Goal: Task Accomplishment & Management: Use online tool/utility

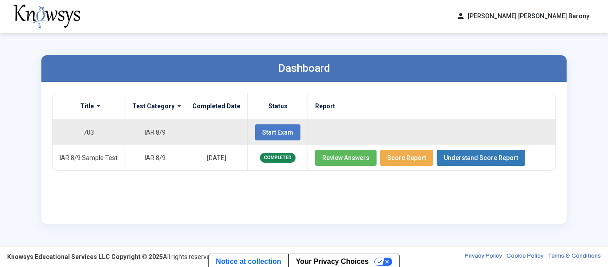
click at [283, 129] on span "Start Exam" at bounding box center [277, 132] width 31 height 7
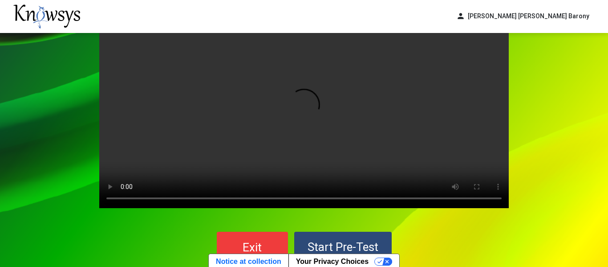
scroll to position [83, 0]
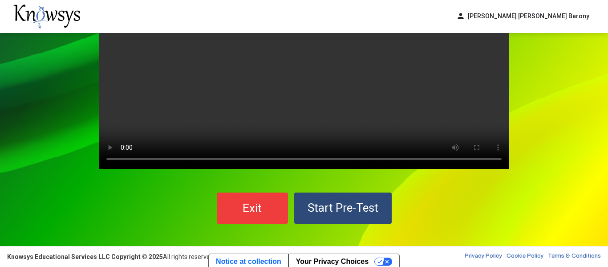
click at [549, 94] on div "Your browser does not support the video tag. Exit Start Pre-Test" at bounding box center [304, 98] width 608 height 295
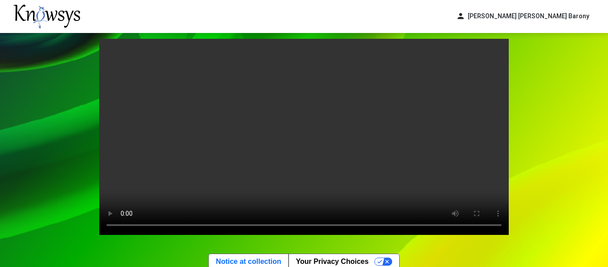
scroll to position [18, 0]
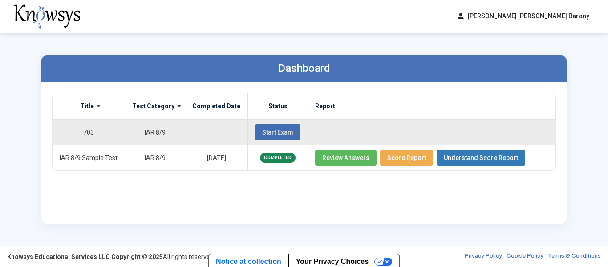
click at [263, 129] on span "Start Exam" at bounding box center [277, 132] width 31 height 7
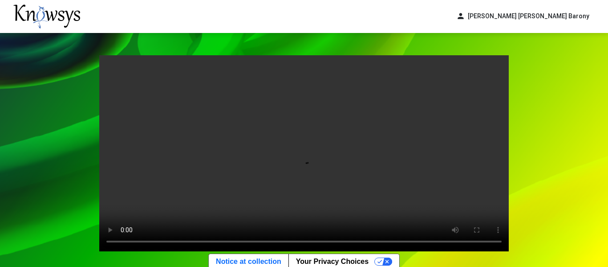
click at [542, 159] on div "Your browser does not support the video tag. Exit Start Pre-Test" at bounding box center [304, 180] width 608 height 295
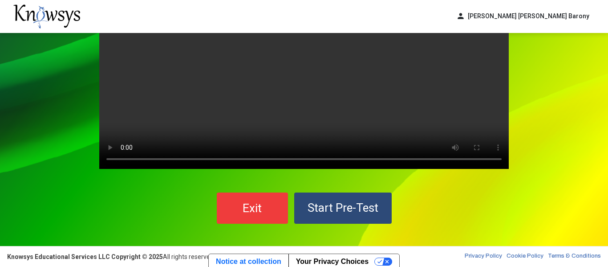
scroll to position [65, 0]
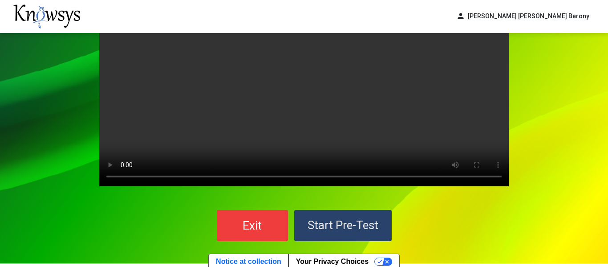
click at [352, 227] on span "Start Pre-Test" at bounding box center [343, 224] width 71 height 13
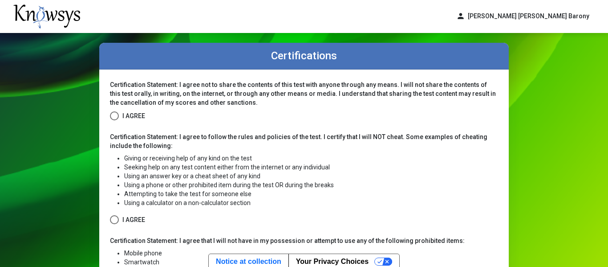
scroll to position [13, 0]
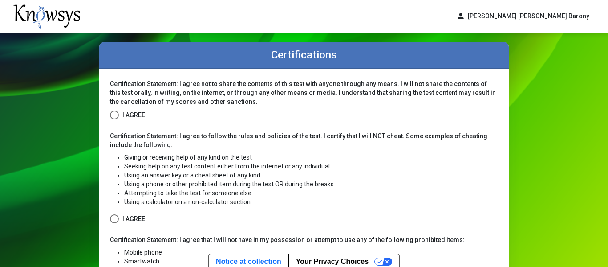
click at [110, 115] on span at bounding box center [114, 114] width 9 height 9
click at [111, 219] on span at bounding box center [114, 218] width 9 height 9
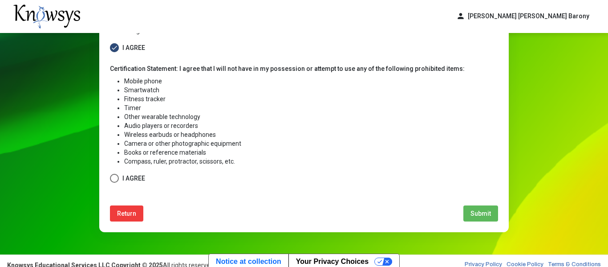
scroll to position [185, 0]
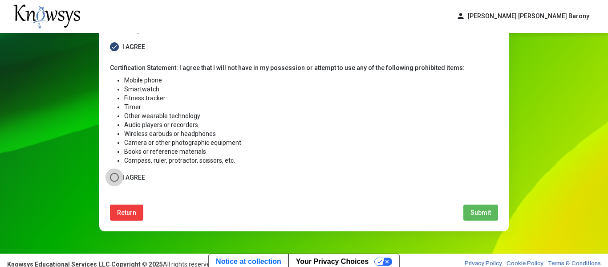
click at [111, 176] on span at bounding box center [114, 177] width 9 height 9
click at [474, 213] on span "Submit" at bounding box center [480, 212] width 20 height 7
select select
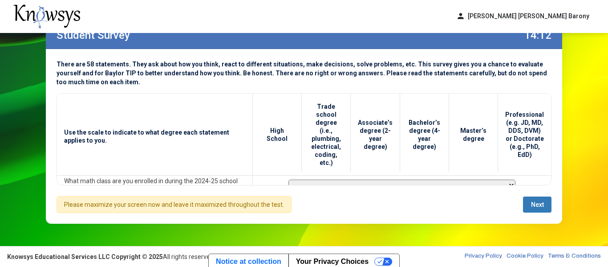
scroll to position [25, 0]
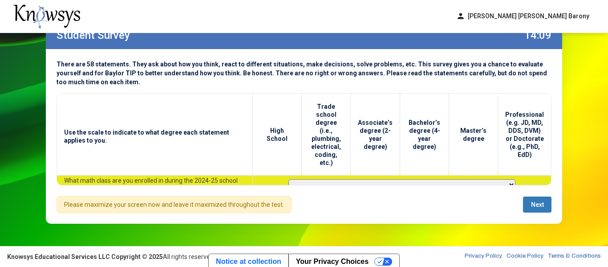
click at [502, 179] on select "**********" at bounding box center [401, 184] width 227 height 11
click at [288, 179] on select "**********" at bounding box center [401, 184] width 227 height 11
click at [498, 179] on select "**********" at bounding box center [401, 184] width 227 height 11
select select "**********"
click at [288, 179] on select "**********" at bounding box center [401, 184] width 227 height 11
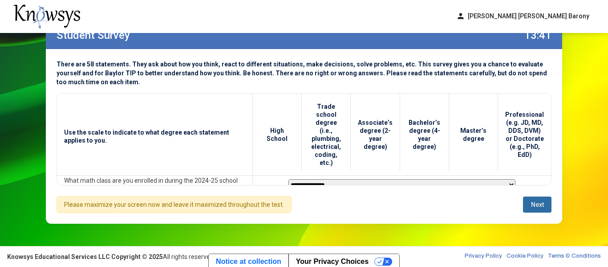
click at [534, 203] on span "Next" at bounding box center [537, 204] width 13 height 7
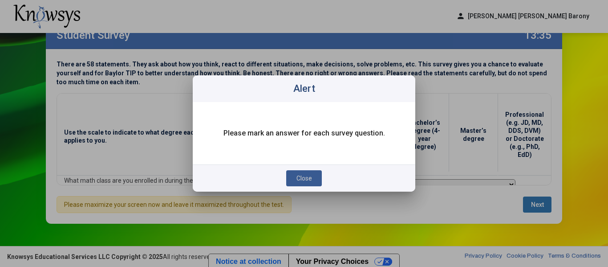
click at [304, 175] on span "Close" at bounding box center [304, 177] width 16 height 7
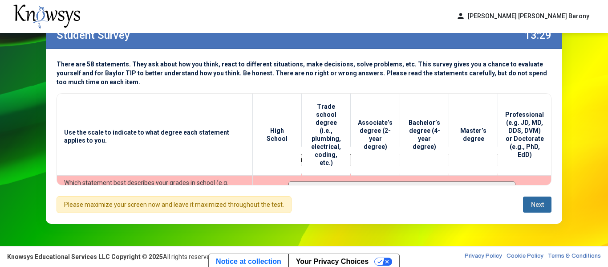
scroll to position [52, 0]
click at [501, 179] on select "**********" at bounding box center [401, 184] width 227 height 11
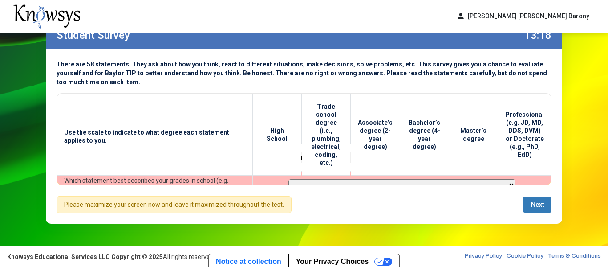
select select "**********"
click at [288, 179] on select "**********" at bounding box center [401, 184] width 227 height 11
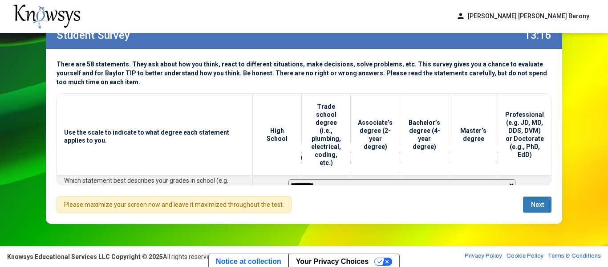
scroll to position [58, 0]
click at [535, 207] on span "Next" at bounding box center [537, 204] width 13 height 7
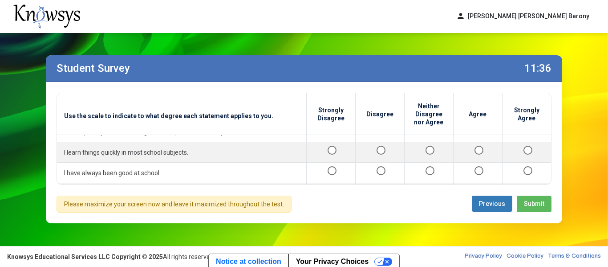
scroll to position [263, 0]
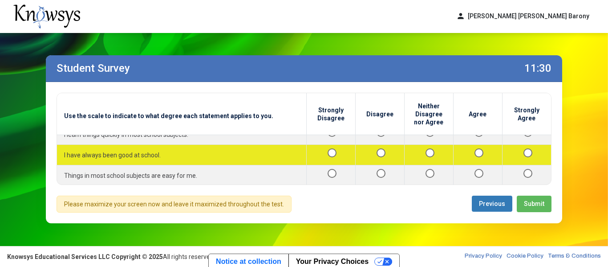
click at [477, 152] on td at bounding box center [477, 155] width 49 height 20
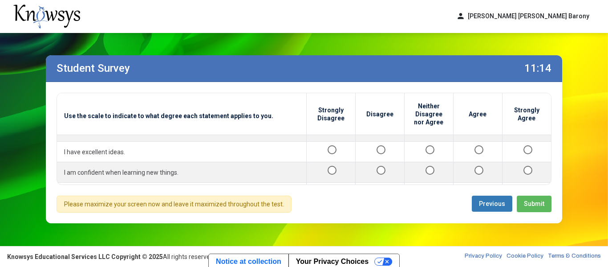
scroll to position [352, 0]
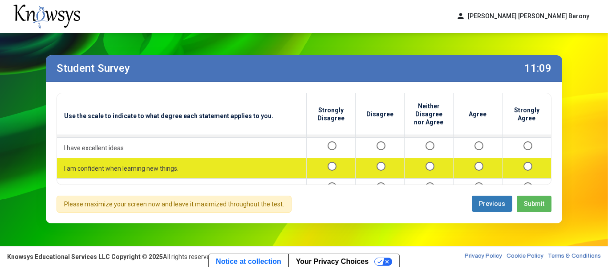
click at [526, 172] on div at bounding box center [527, 167] width 35 height 11
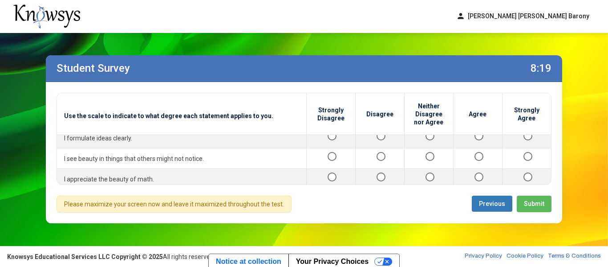
scroll to position [973, 0]
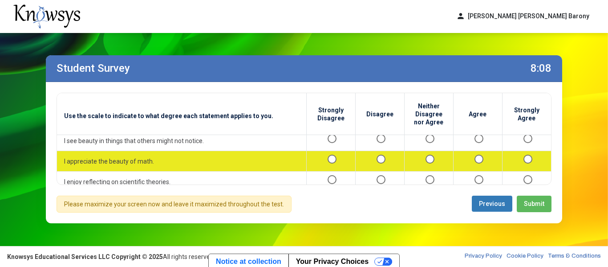
click at [516, 166] on div at bounding box center [527, 160] width 35 height 11
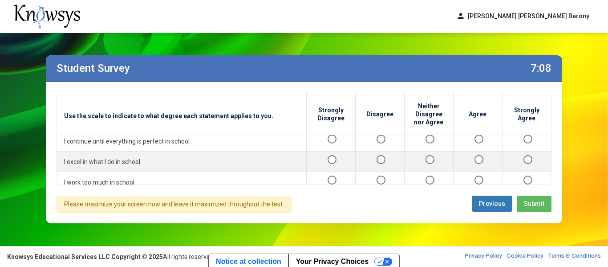
scroll to position [1126, 0]
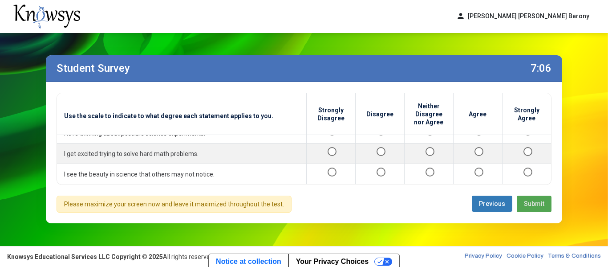
click at [530, 210] on button "Submit" at bounding box center [534, 203] width 35 height 16
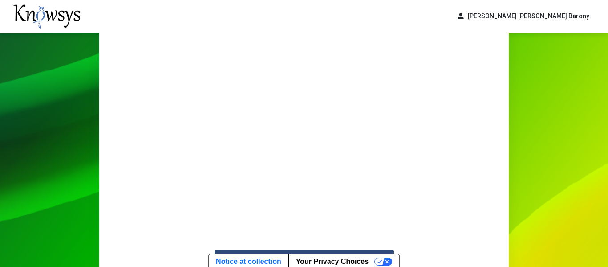
scroll to position [161, 0]
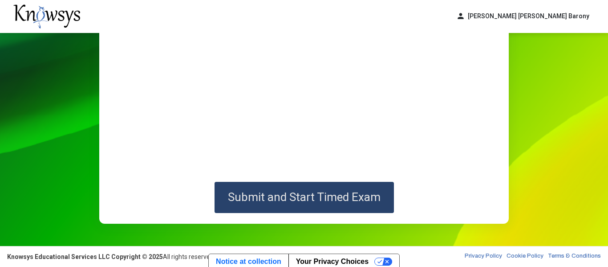
click at [303, 193] on span "Submit and Start Timed Exam" at bounding box center [304, 196] width 153 height 13
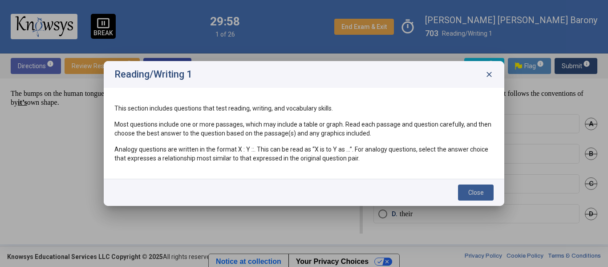
click at [481, 193] on span "Close" at bounding box center [476, 192] width 16 height 7
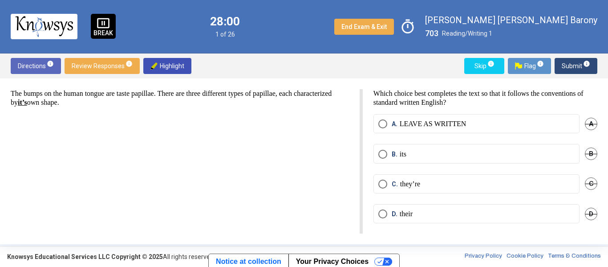
click at [379, 211] on span "Select an option" at bounding box center [382, 213] width 9 height 9
click at [571, 71] on span "Submit info" at bounding box center [576, 66] width 28 height 16
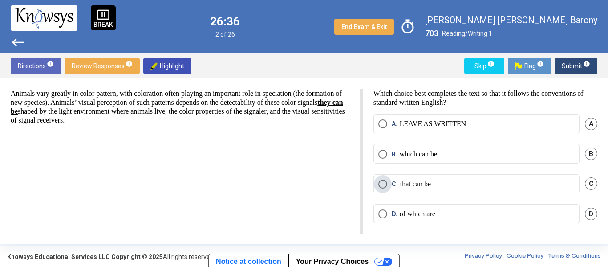
click at [385, 186] on span "Select an option" at bounding box center [382, 183] width 9 height 9
click at [574, 65] on span "Submit info" at bounding box center [576, 66] width 28 height 16
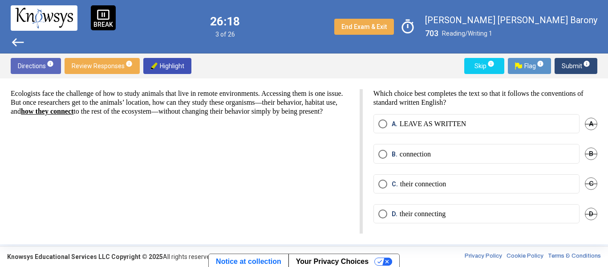
click at [166, 137] on div "Ecologists face the challenge of how to study animals that live in remote envir…" at bounding box center [187, 161] width 352 height 144
click at [384, 181] on span "Select an option" at bounding box center [382, 183] width 9 height 9
click at [575, 67] on span "Submit info" at bounding box center [576, 66] width 28 height 16
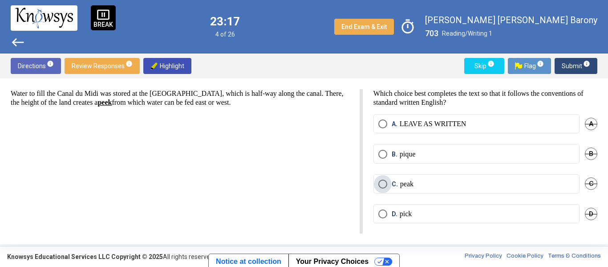
click at [383, 183] on span "Select an option" at bounding box center [382, 183] width 9 height 9
click at [575, 63] on span "Submit info" at bounding box center [576, 66] width 28 height 16
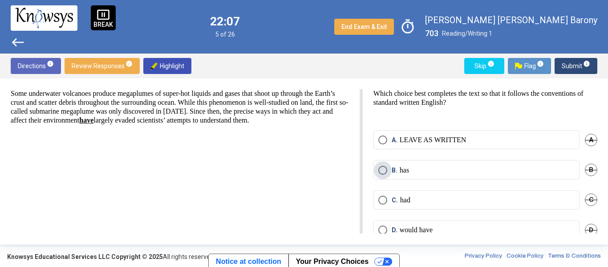
click at [381, 171] on span "Select an option" at bounding box center [382, 170] width 9 height 9
click at [574, 68] on span "Submit info" at bounding box center [576, 66] width 28 height 16
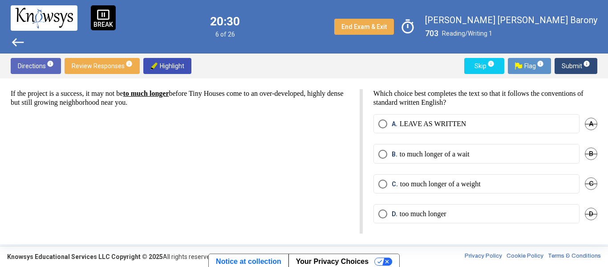
click at [382, 158] on mat-radio-button "B. to much longer of a wait" at bounding box center [476, 153] width 206 height 19
click at [380, 154] on span "Select an option" at bounding box center [382, 154] width 9 height 9
click at [572, 71] on span "Submit info" at bounding box center [576, 66] width 28 height 16
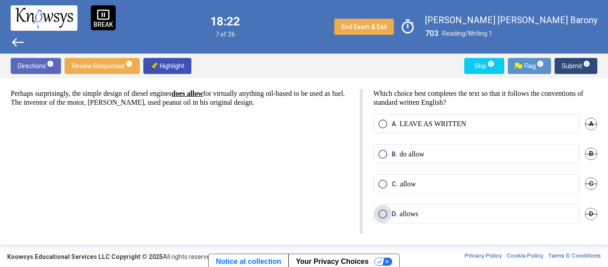
click at [382, 213] on span "Select an option" at bounding box center [382, 213] width 9 height 9
click at [571, 63] on span "Submit info" at bounding box center [576, 66] width 28 height 16
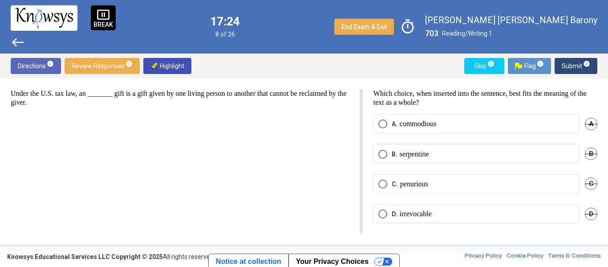
click at [383, 214] on span "Select an option" at bounding box center [382, 213] width 9 height 9
click at [567, 68] on span "Submit info" at bounding box center [576, 66] width 28 height 16
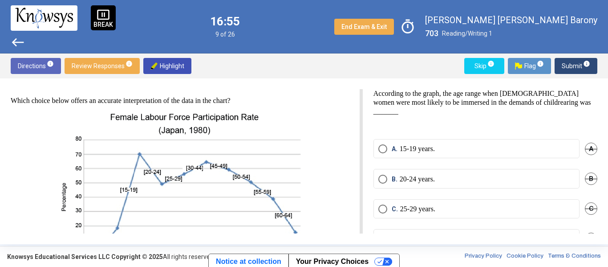
click at [293, 109] on div "Which choice below offers an accurate interpretation of the data in the chart? …" at bounding box center [180, 227] width 338 height 263
click at [329, 70] on div "Directions info Review Responses info Highlight Skip info Flag info Submit info" at bounding box center [304, 65] width 608 height 25
click at [303, 111] on div "Which choice below offers an accurate interpretation of the data in the chart? …" at bounding box center [180, 227] width 338 height 263
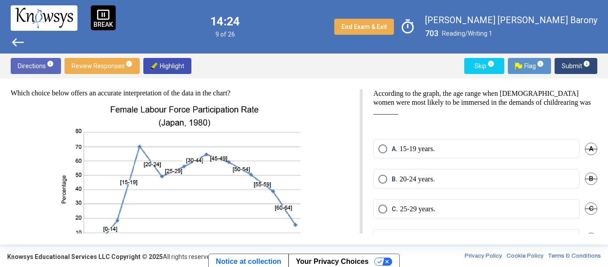
scroll to position [8, 0]
drag, startPoint x: 597, startPoint y: 212, endPoint x: 602, endPoint y: 223, distance: 11.6
click at [602, 223] on div "Which choice below offers an accurate interpretation of the data in the chart? …" at bounding box center [304, 161] width 608 height 166
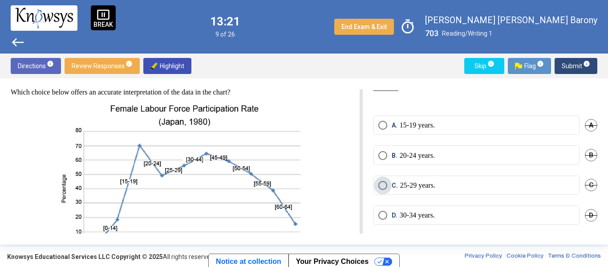
click at [379, 181] on span "Select an option" at bounding box center [382, 185] width 9 height 9
click at [571, 61] on span "Submit info" at bounding box center [576, 66] width 28 height 16
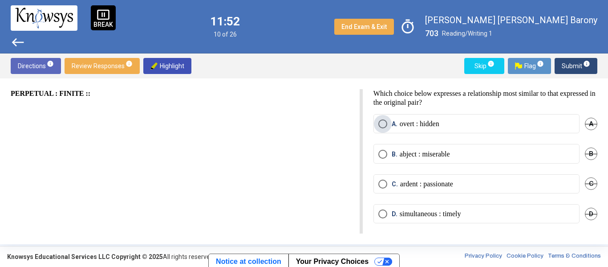
click at [380, 123] on span "Select an option" at bounding box center [382, 123] width 9 height 9
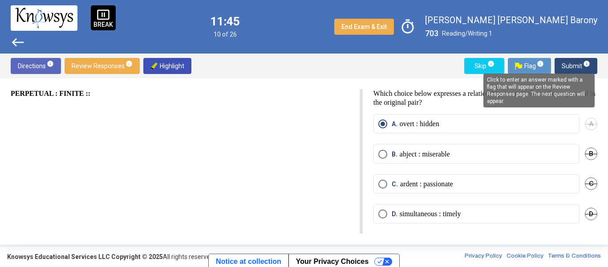
click at [568, 68] on mat-tooltip-component "Click to enter an answer marked with a flag that will appear on the Review Resp…" at bounding box center [539, 90] width 124 height 46
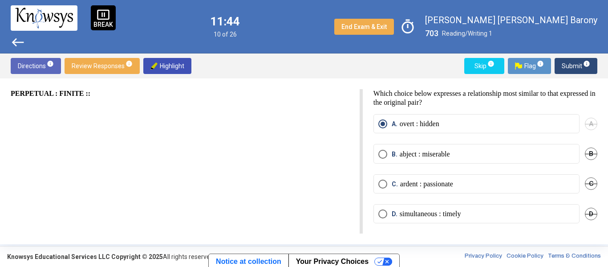
click at [570, 61] on span "Submit info" at bounding box center [576, 66] width 28 height 16
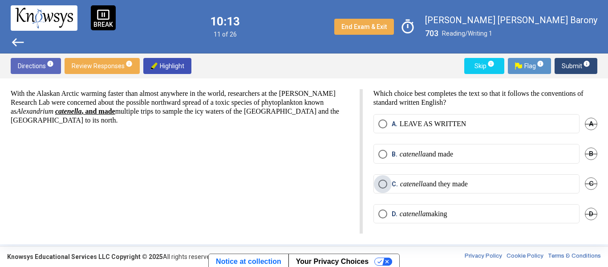
click at [381, 184] on span "Select an option" at bounding box center [382, 183] width 9 height 9
click at [569, 68] on span "Submit info" at bounding box center [576, 66] width 28 height 16
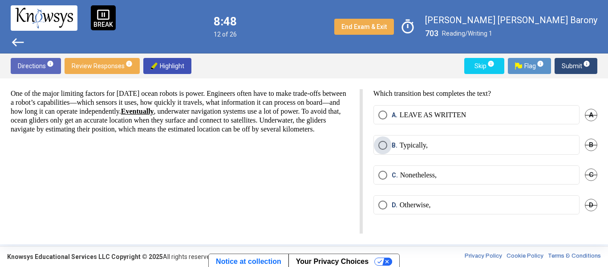
click at [381, 145] on span "Select an option" at bounding box center [382, 145] width 9 height 9
click at [574, 72] on span "Submit info" at bounding box center [576, 66] width 28 height 16
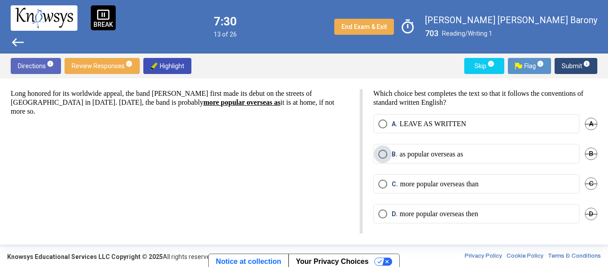
click at [381, 155] on span "Select an option" at bounding box center [382, 154] width 9 height 9
click at [573, 66] on span "Submit info" at bounding box center [576, 66] width 28 height 16
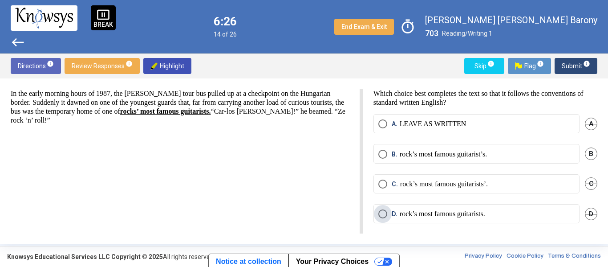
click at [381, 211] on span "Select an option" at bounding box center [382, 213] width 9 height 9
click at [565, 63] on span "Submit info" at bounding box center [576, 66] width 28 height 16
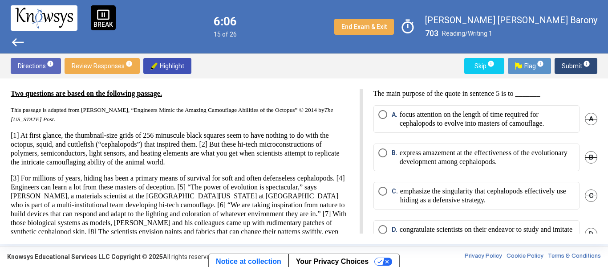
click at [336, 162] on p "[1] At first glance, the thumbnail-size grids of 256 minuscule black squares se…" at bounding box center [180, 149] width 338 height 36
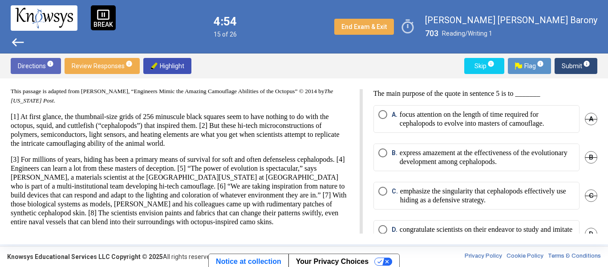
scroll to position [28, 0]
click at [385, 149] on span "Select an option" at bounding box center [382, 152] width 9 height 9
click at [567, 62] on span "Submit info" at bounding box center [576, 66] width 28 height 16
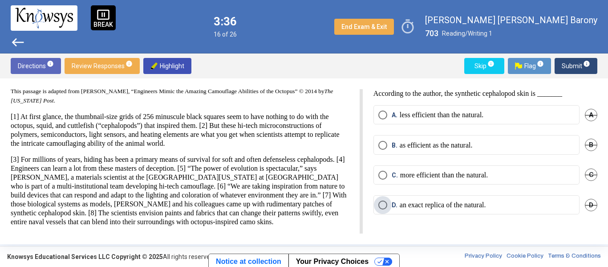
click at [381, 204] on span "Select an option" at bounding box center [382, 204] width 9 height 9
click at [557, 61] on button "Submit info" at bounding box center [576, 66] width 43 height 16
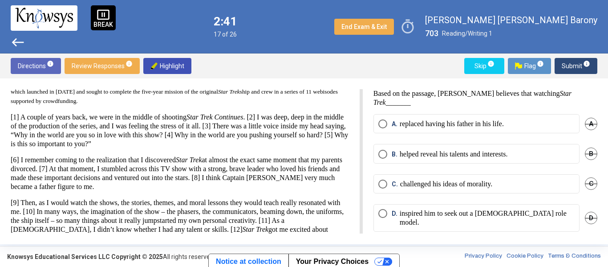
click at [341, 190] on p "[6] I remember coming to the realization that I discovered Star Trek at almost …" at bounding box center [180, 173] width 338 height 36
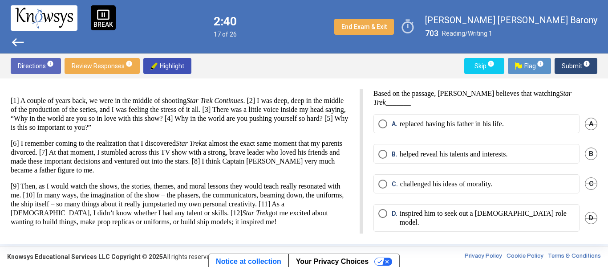
scroll to position [53, 0]
click at [389, 213] on span "D. inspired him to seek out a [DEMOGRAPHIC_DATA] role model." at bounding box center [480, 218] width 187 height 18
click at [572, 69] on span "Submit info" at bounding box center [576, 66] width 28 height 16
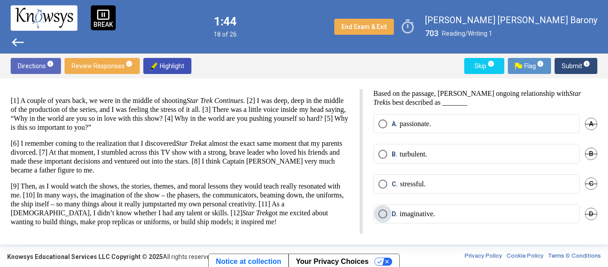
click at [382, 211] on span "Select an option" at bounding box center [382, 213] width 9 height 9
click at [568, 63] on span "Submit info" at bounding box center [576, 66] width 28 height 16
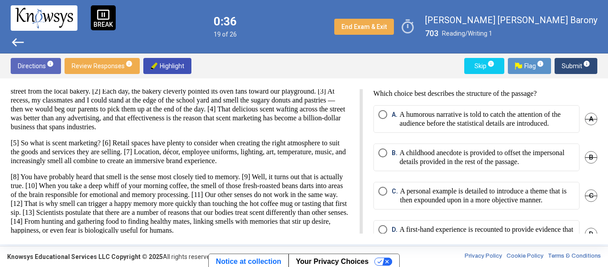
drag, startPoint x: 71, startPoint y: 182, endPoint x: 120, endPoint y: 190, distance: 49.2
click at [120, 190] on div "Three questions are based on the following passage. This passage is adapted fro…" at bounding box center [180, 135] width 338 height 198
click at [126, 202] on p "[8] You have probably heard that smell is the sense most closely tied to memory…" at bounding box center [180, 203] width 338 height 62
click at [382, 157] on span "Select an option" at bounding box center [382, 152] width 9 height 9
click at [574, 65] on span "Submit info" at bounding box center [576, 66] width 28 height 16
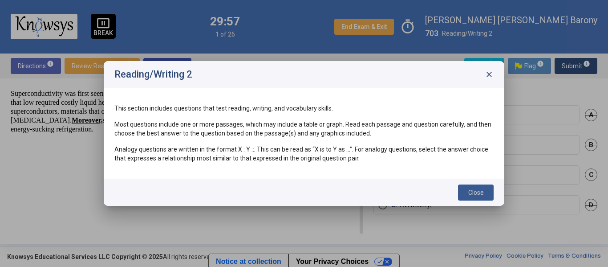
click at [483, 190] on span "Close" at bounding box center [476, 192] width 16 height 7
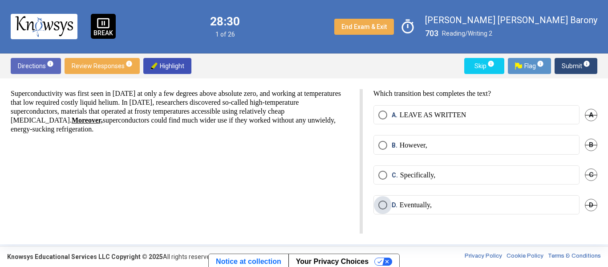
click at [412, 204] on p "Eventually," at bounding box center [416, 204] width 32 height 9
click at [576, 65] on span "Submit info" at bounding box center [576, 66] width 28 height 16
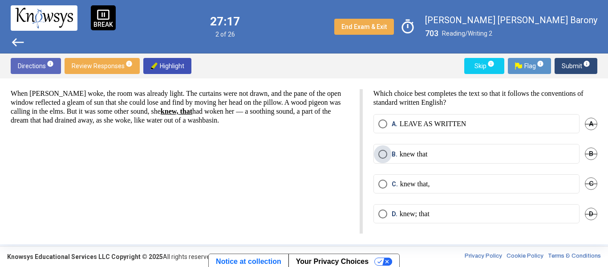
click at [385, 153] on span "Select an option" at bounding box center [382, 154] width 9 height 9
click at [568, 65] on span "Submit info" at bounding box center [576, 66] width 28 height 16
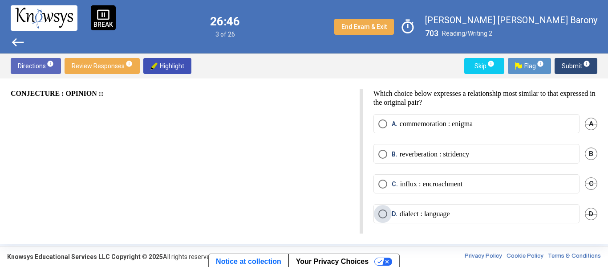
click at [382, 215] on span "Select an option" at bounding box center [382, 213] width 9 height 9
click at [575, 66] on span "Submit info" at bounding box center [576, 66] width 28 height 16
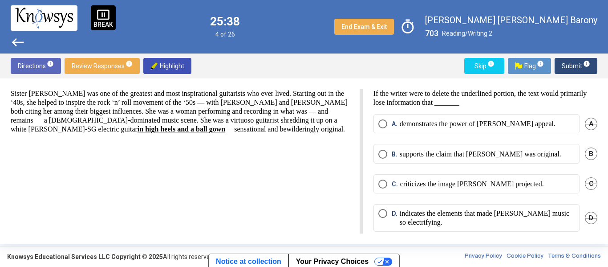
drag, startPoint x: 404, startPoint y: 105, endPoint x: 451, endPoint y: 105, distance: 47.2
click at [451, 105] on p "If the writer were to delete the underlined portion, the text would primarily l…" at bounding box center [485, 98] width 224 height 18
drag, startPoint x: 68, startPoint y: 130, endPoint x: 172, endPoint y: 131, distance: 103.7
click at [172, 131] on p "Sister [PERSON_NAME] was one of the greatest and most inspirational guitarists …" at bounding box center [180, 111] width 338 height 45
click at [381, 214] on span "Select an option" at bounding box center [382, 213] width 9 height 9
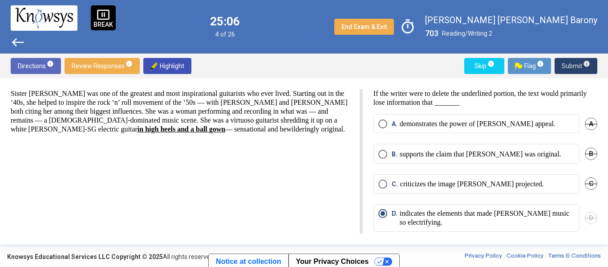
click at [569, 65] on span "Submit info" at bounding box center [576, 66] width 28 height 16
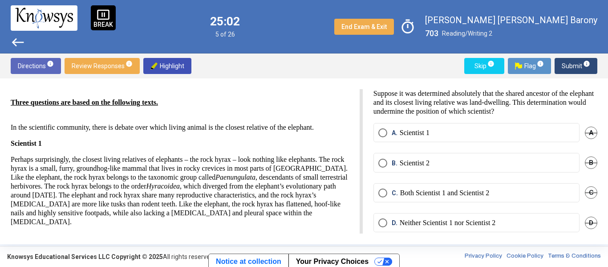
click at [213, 106] on p "Three questions are based on the following texts." at bounding box center [180, 98] width 338 height 18
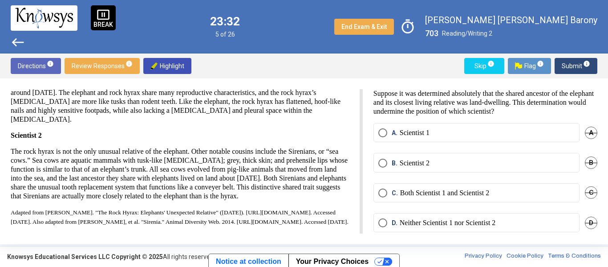
scroll to position [139, 0]
click at [280, 97] on div "Three questions are based on the following texts. In the scientific community, …" at bounding box center [180, 106] width 338 height 239
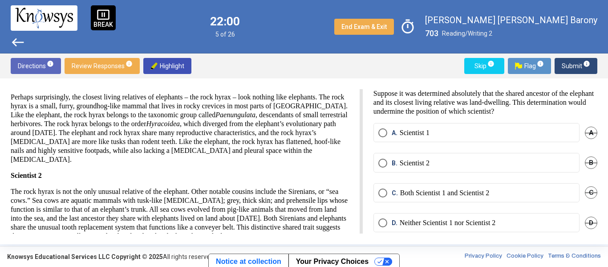
scroll to position [32, 0]
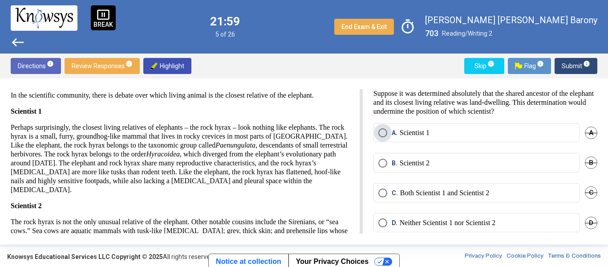
click at [382, 131] on span "Select an option" at bounding box center [382, 132] width 9 height 9
click at [576, 63] on span "Submit info" at bounding box center [576, 66] width 28 height 16
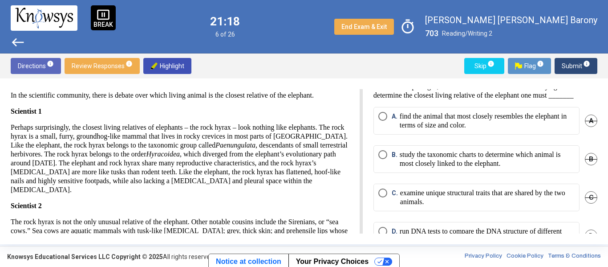
scroll to position [0, 0]
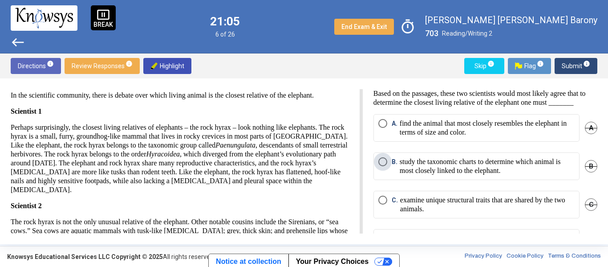
click at [381, 166] on span "Select an option" at bounding box center [382, 161] width 9 height 9
click at [574, 66] on span "Submit info" at bounding box center [576, 66] width 28 height 16
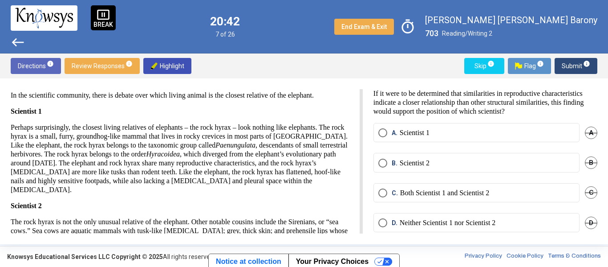
scroll to position [8, 0]
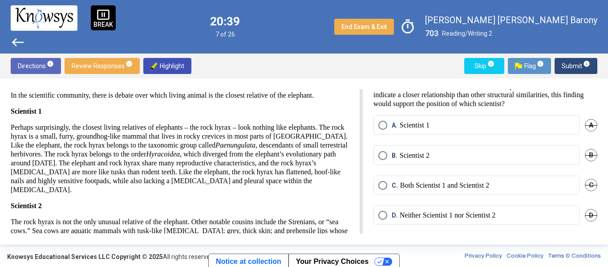
click at [84, 126] on div "Three questions are based on the following texts. In the scientific community, …" at bounding box center [180, 176] width 338 height 239
click at [275, 194] on p "Perhaps surprisingly, the closest living relatives of elephants – the rock hyra…" at bounding box center [180, 158] width 338 height 71
drag, startPoint x: 30, startPoint y: 179, endPoint x: 132, endPoint y: 184, distance: 102.0
click at [132, 184] on p "Perhaps surprisingly, the closest living relatives of elephants – the rock hyra…" at bounding box center [180, 158] width 338 height 71
click at [383, 123] on span "Select an option" at bounding box center [382, 125] width 9 height 9
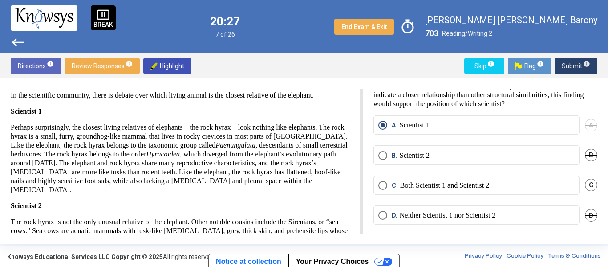
click at [573, 64] on span "Submit info" at bounding box center [576, 66] width 28 height 16
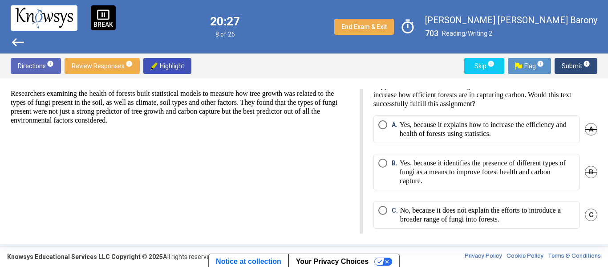
scroll to position [0, 0]
drag, startPoint x: 594, startPoint y: 157, endPoint x: 592, endPoint y: 138, distance: 18.7
click at [592, 138] on mat-radio-group "A. Yes, because it explains how to increase the efficiency and health of forest…" at bounding box center [485, 196] width 224 height 162
drag, startPoint x: 594, startPoint y: 143, endPoint x: 596, endPoint y: 111, distance: 32.6
click at [596, 111] on div "Suppose the writer had been assigned to write about modern efforts to increase …" at bounding box center [480, 161] width 235 height 144
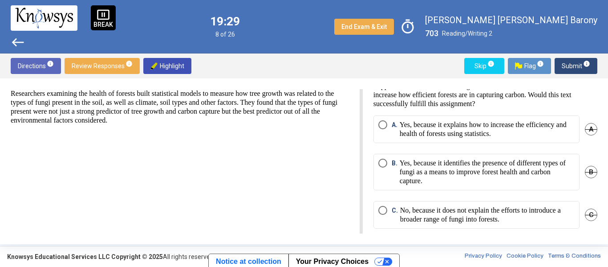
click at [375, 104] on p "Suppose the writer had been assigned to write about modern efforts to increase …" at bounding box center [485, 94] width 224 height 27
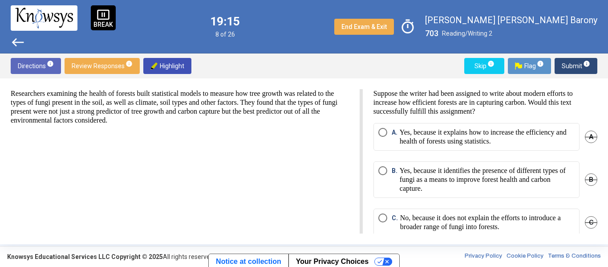
click at [512, 112] on p "Suppose the writer had been assigned to write about modern efforts to increase …" at bounding box center [485, 102] width 224 height 27
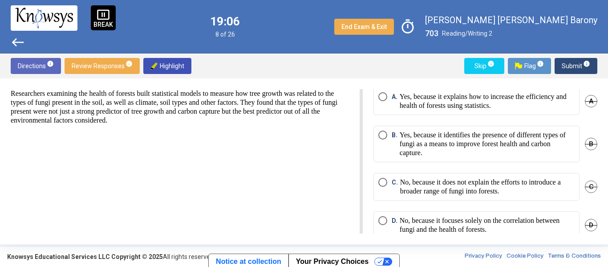
scroll to position [52, 0]
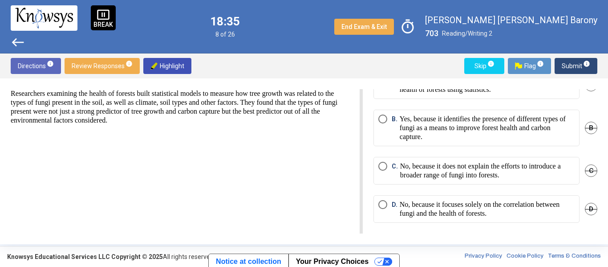
click at [320, 184] on div "Researchers examining the health of forests built statistical models to measure…" at bounding box center [187, 161] width 352 height 144
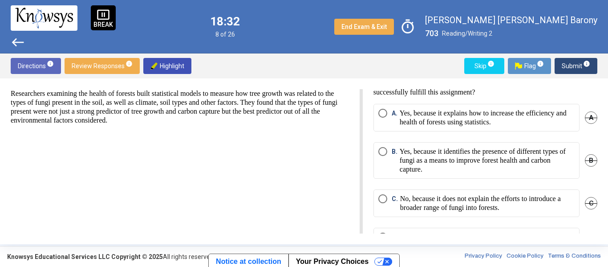
scroll to position [17, 0]
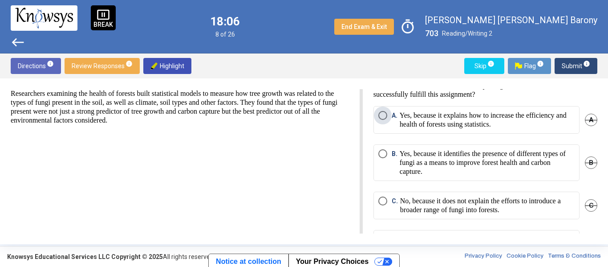
click at [382, 114] on span "Select an option" at bounding box center [382, 115] width 9 height 9
click at [576, 69] on span "Submit info" at bounding box center [576, 66] width 28 height 16
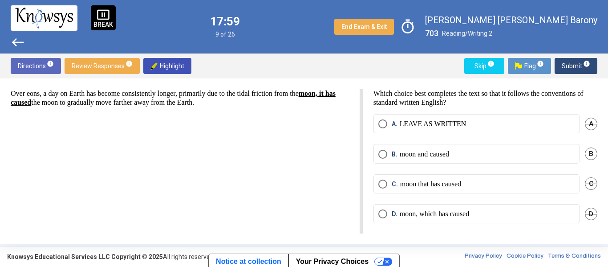
click at [166, 143] on div "Over eons, a day on Earth has become consistently longer, primarily due to the …" at bounding box center [187, 161] width 352 height 144
click at [335, 165] on div "Over eons, a day on Earth has become consistently longer, primarily due to the …" at bounding box center [187, 161] width 352 height 144
click at [383, 184] on span "Select an option" at bounding box center [383, 184] width 0 height 0
click at [579, 66] on span "Submit info" at bounding box center [576, 66] width 28 height 16
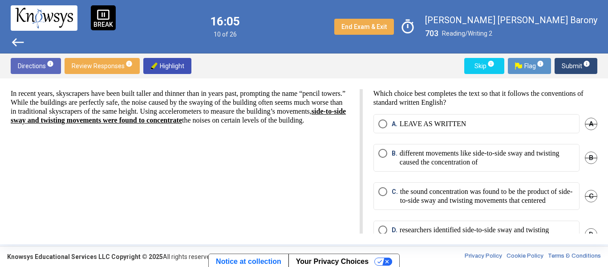
click at [166, 115] on p "In recent years, skyscrapers have been built taller and thinner than in years p…" at bounding box center [180, 107] width 338 height 36
click at [361, 167] on html "pause_presentation BREAK west 15:17 10 of 26 End Exam & Exit timer [PERSON_NAME…" at bounding box center [304, 133] width 608 height 267
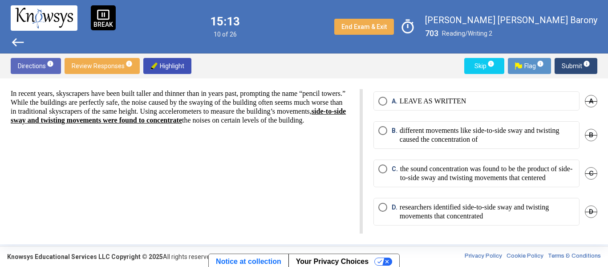
scroll to position [34, 0]
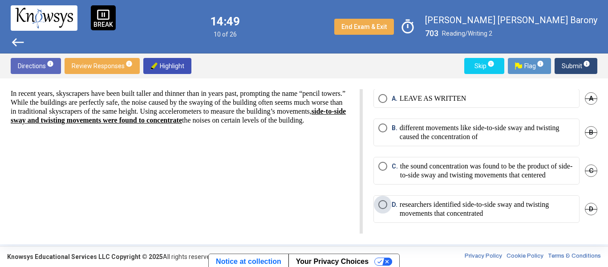
click at [389, 205] on span "D. researchers identified side-to-side sway and twisting movements that concent…" at bounding box center [480, 209] width 187 height 18
click at [576, 63] on span "Submit info" at bounding box center [576, 66] width 28 height 16
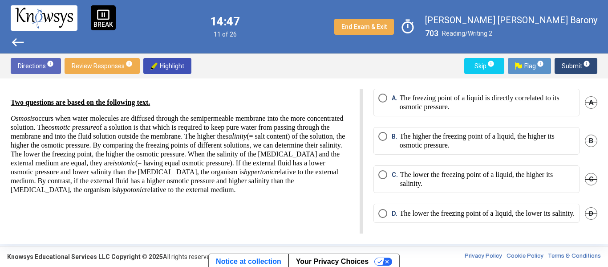
scroll to position [25, 0]
click at [57, 96] on p "Two questions are based on the following text." at bounding box center [180, 98] width 338 height 18
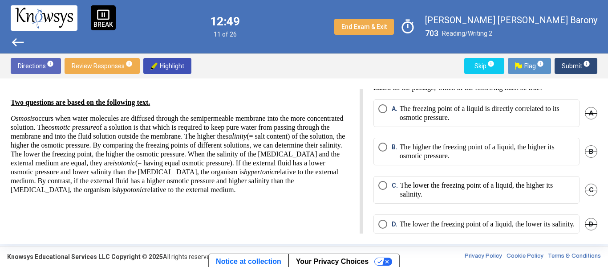
scroll to position [0, 0]
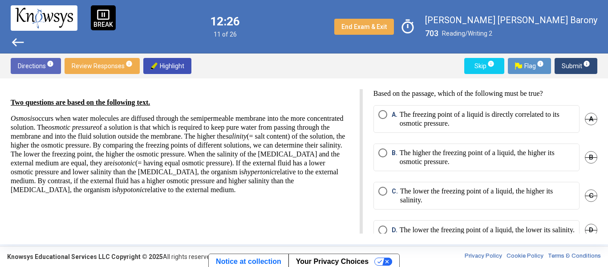
drag, startPoint x: 593, startPoint y: 168, endPoint x: 597, endPoint y: 191, distance: 23.5
click at [597, 191] on div "Based on the passage, which of the following must be true? A. The freezing poin…" at bounding box center [480, 161] width 235 height 144
click at [362, 217] on html "pause_presentation BREAK west 12:24 11 of 26 End Exam & Exit timer [PERSON_NAME…" at bounding box center [304, 133] width 608 height 267
click at [382, 113] on span "Select an option" at bounding box center [382, 114] width 9 height 9
click at [567, 65] on span "Submit info" at bounding box center [576, 66] width 28 height 16
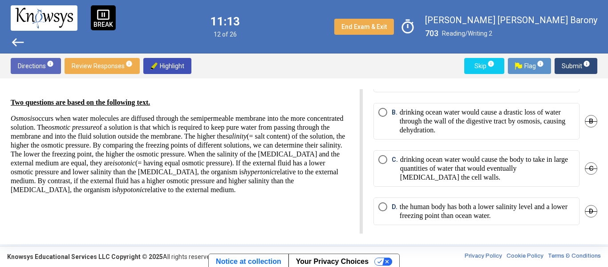
scroll to position [68, 0]
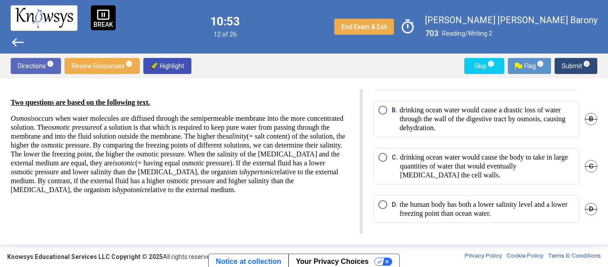
drag, startPoint x: 594, startPoint y: 175, endPoint x: 602, endPoint y: 138, distance: 38.6
click at [602, 138] on div "Two questions are based on the following text. Osmosis occurs when water molecu…" at bounding box center [304, 161] width 608 height 166
drag, startPoint x: 594, startPoint y: 143, endPoint x: 600, endPoint y: 129, distance: 15.1
click at [600, 129] on div "Two questions are based on the following text. Osmosis occurs when water molecu…" at bounding box center [304, 161] width 608 height 166
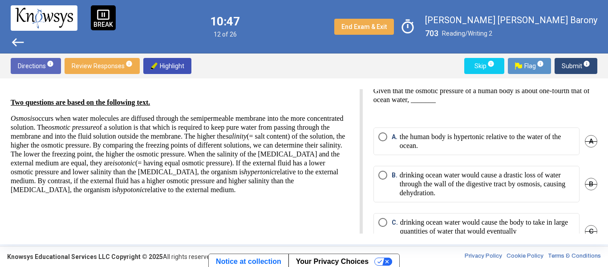
scroll to position [0, 0]
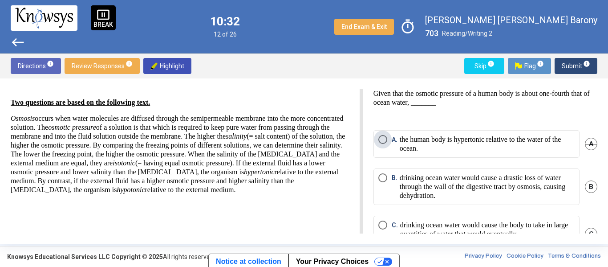
click at [383, 138] on span "Select an option" at bounding box center [382, 139] width 9 height 9
click at [575, 66] on span "Submit info" at bounding box center [576, 66] width 28 height 16
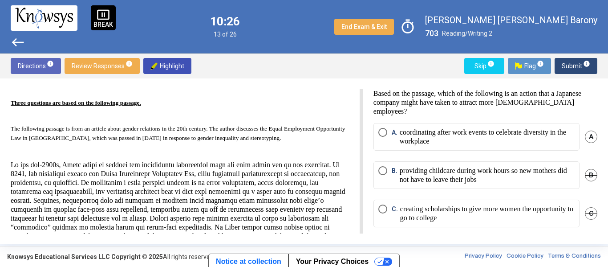
click at [242, 104] on p "Three questions are based on the following passage." at bounding box center [180, 98] width 338 height 18
click at [340, 151] on p "The following passage is from an article about gender relations in the 20th cen…" at bounding box center [180, 199] width 338 height 170
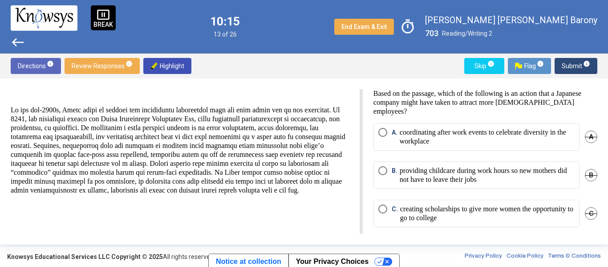
scroll to position [53, 0]
click at [340, 151] on p "The following passage is from an article about gender relations in the 20th cen…" at bounding box center [180, 146] width 338 height 170
click at [28, 41] on div "pause_presentation BREAK west" at bounding box center [63, 26] width 105 height 42
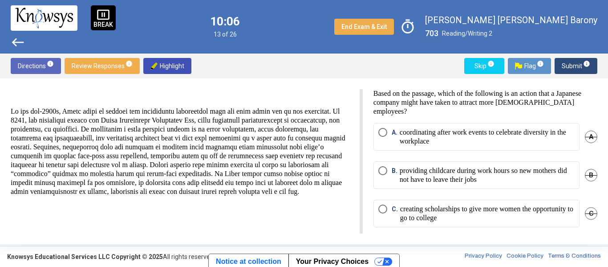
click at [28, 41] on div "pause_presentation BREAK west" at bounding box center [63, 26] width 105 height 42
click at [422, 178] on p "providing childcare during work hours so new mothers did not have to leave thei…" at bounding box center [487, 175] width 175 height 18
drag, startPoint x: 594, startPoint y: 107, endPoint x: 599, endPoint y: 168, distance: 61.6
click at [599, 168] on div "Three questions are based on the following passage. The following passage is fr…" at bounding box center [304, 161] width 608 height 166
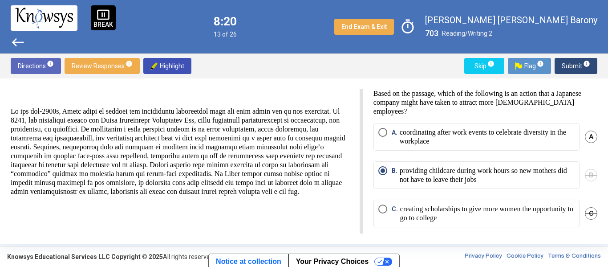
click at [575, 67] on span "Submit info" at bounding box center [576, 66] width 28 height 16
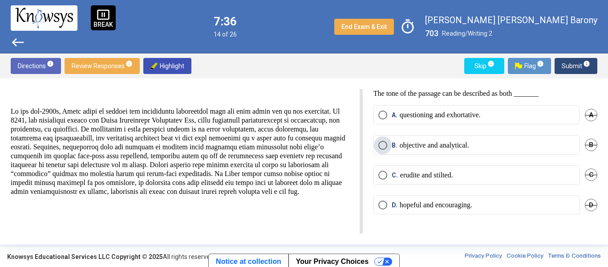
click at [379, 144] on span "Select an option" at bounding box center [382, 145] width 9 height 9
click at [577, 67] on span "Submit info" at bounding box center [576, 66] width 28 height 16
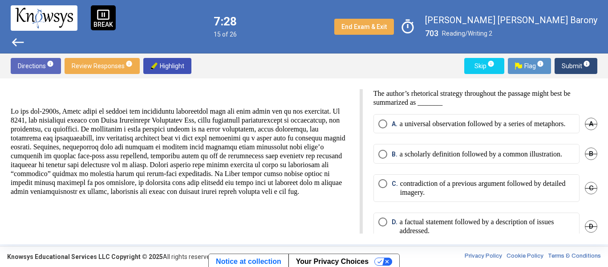
click at [460, 105] on p "The author’s rhetorical strategy throughout the passage might best be summarize…" at bounding box center [485, 98] width 224 height 18
drag, startPoint x: 594, startPoint y: 176, endPoint x: 594, endPoint y: 181, distance: 4.9
click at [594, 174] on div "B. a scholarly definition followed by a common illustration. B" at bounding box center [485, 159] width 224 height 30
click at [336, 219] on p "The following passage is from an article about gender relations in the 20th cen…" at bounding box center [180, 146] width 338 height 170
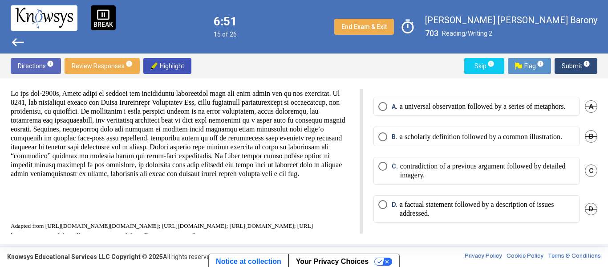
scroll to position [20, 0]
click at [386, 209] on span "Select an option" at bounding box center [382, 204] width 9 height 9
click at [571, 64] on span "Submit info" at bounding box center [576, 66] width 28 height 16
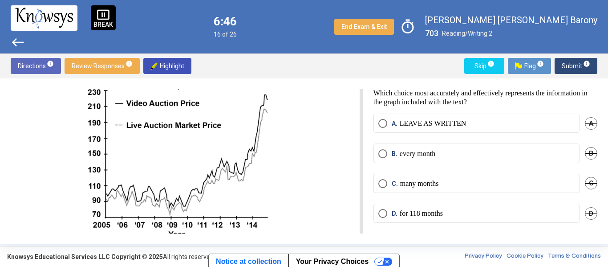
scroll to position [78, 0]
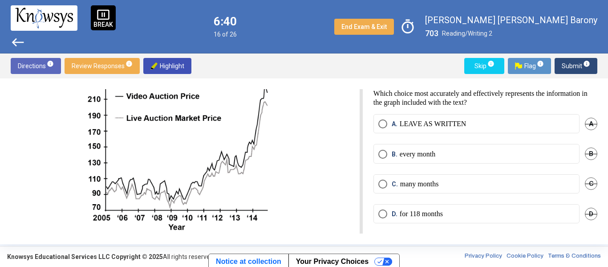
click at [13, 139] on p at bounding box center [180, 142] width 338 height 185
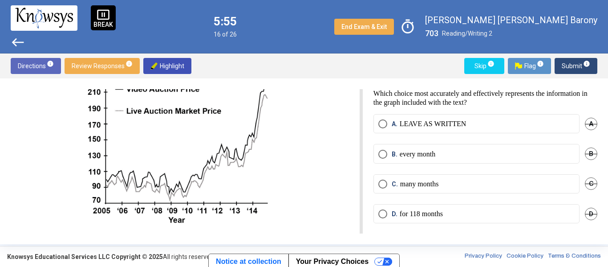
scroll to position [121, 0]
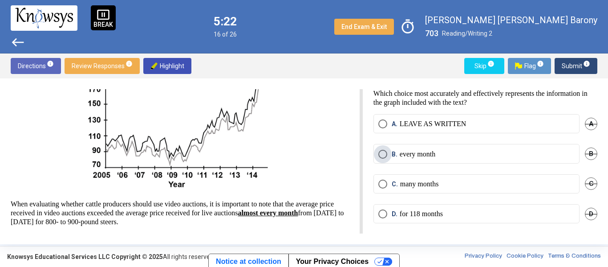
click at [380, 152] on span "Select an option" at bounding box center [382, 154] width 9 height 9
click at [578, 64] on span "Submit info" at bounding box center [576, 66] width 28 height 16
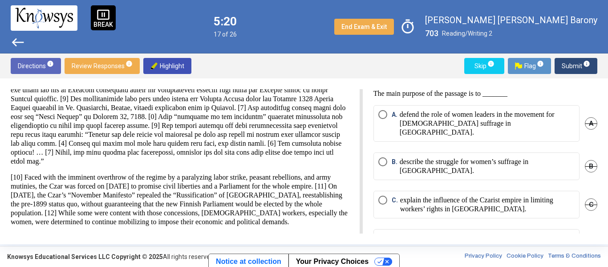
scroll to position [89, 0]
click at [347, 94] on div "Three questions are based on the following passage. This passage is adapted fro…" at bounding box center [187, 161] width 352 height 144
click at [370, 206] on div "The main purpose of the passage is to _______ A. defend the role of women leade…" at bounding box center [480, 161] width 235 height 144
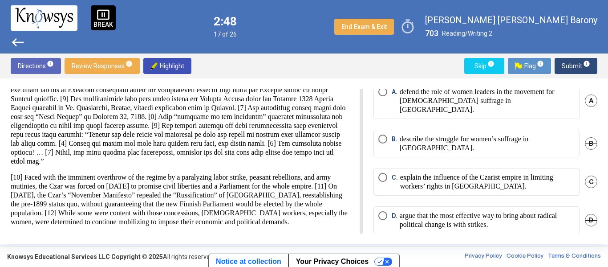
scroll to position [24, 0]
drag, startPoint x: 599, startPoint y: 197, endPoint x: 389, endPoint y: 209, distance: 210.0
click at [389, 209] on div "Three questions are based on the following passage. This passage is adapted fro…" at bounding box center [304, 161] width 608 height 166
click at [382, 210] on span "Select an option" at bounding box center [382, 214] width 9 height 9
click at [573, 64] on span "Submit info" at bounding box center [576, 66] width 28 height 16
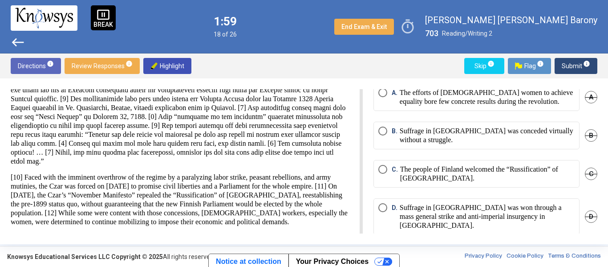
scroll to position [34, 0]
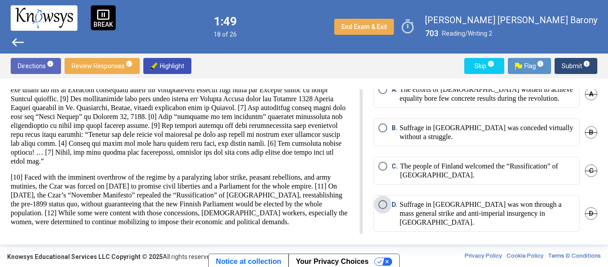
click at [380, 204] on span "Select an option" at bounding box center [382, 204] width 9 height 9
click at [578, 67] on span "Submit info" at bounding box center [576, 66] width 28 height 16
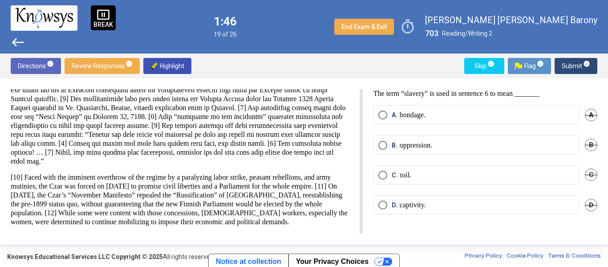
scroll to position [0, 0]
click at [384, 145] on span "Select an option" at bounding box center [382, 145] width 9 height 9
click at [568, 67] on span "Submit info" at bounding box center [576, 66] width 28 height 16
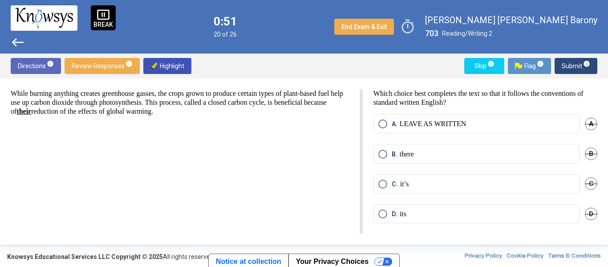
click at [384, 210] on span "Select an option" at bounding box center [382, 213] width 9 height 9
click at [576, 67] on span "Submit info" at bounding box center [576, 66] width 28 height 16
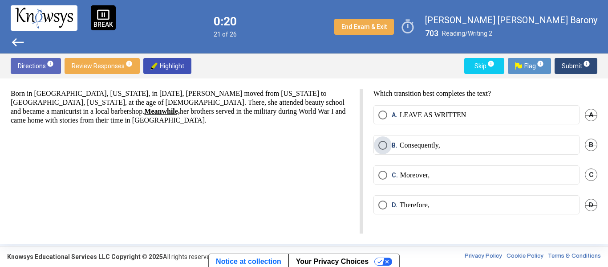
click at [382, 146] on span "Select an option" at bounding box center [382, 145] width 9 height 9
click at [383, 175] on span "Select an option" at bounding box center [382, 174] width 9 height 9
click at [579, 64] on span "Submit info" at bounding box center [576, 66] width 28 height 16
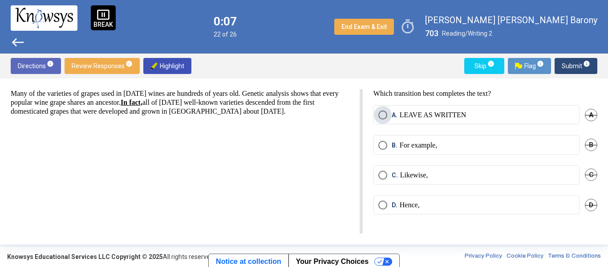
click at [382, 113] on span "Select an option" at bounding box center [382, 114] width 9 height 9
click at [575, 69] on span "Submit info" at bounding box center [576, 66] width 28 height 16
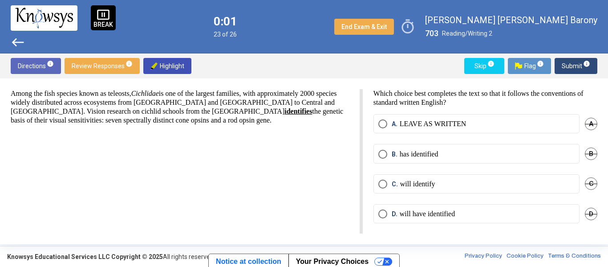
click at [384, 155] on span "Select an option" at bounding box center [382, 154] width 9 height 9
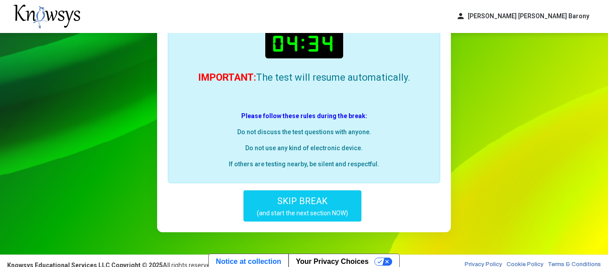
scroll to position [103, 0]
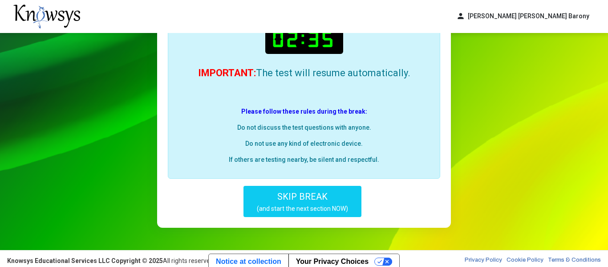
click at [309, 202] on button "SKIP BREAK (and start the next section NOW)" at bounding box center [302, 201] width 118 height 31
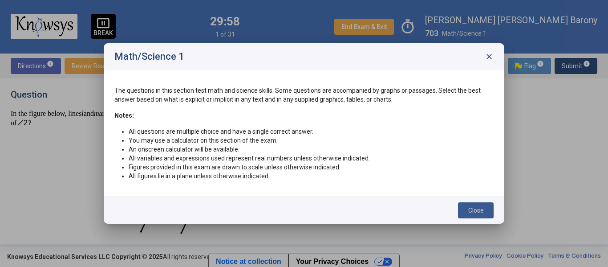
click at [478, 210] on span "Close" at bounding box center [476, 210] width 16 height 7
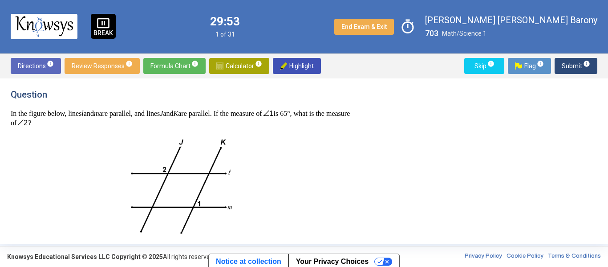
click at [57, 173] on p at bounding box center [181, 184] width 341 height 101
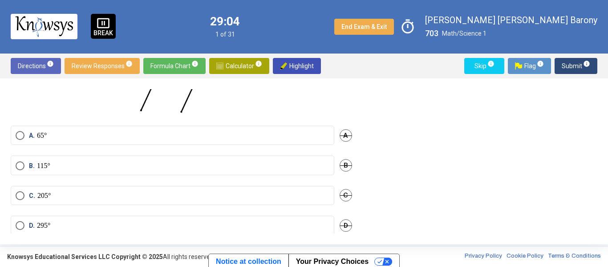
scroll to position [122, 0]
click at [18, 160] on span "Select an option" at bounding box center [20, 164] width 9 height 9
click at [576, 68] on span "Submit info" at bounding box center [576, 66] width 28 height 16
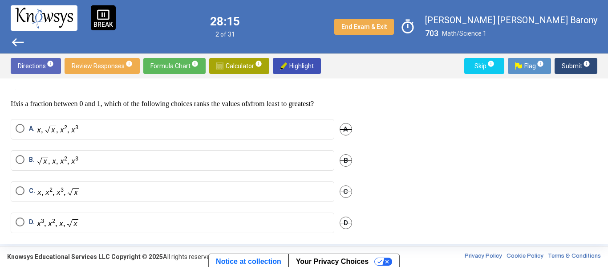
scroll to position [10, 0]
click at [20, 194] on span "Select an option" at bounding box center [20, 190] width 9 height 9
click at [572, 65] on span "Submit info" at bounding box center [576, 66] width 28 height 16
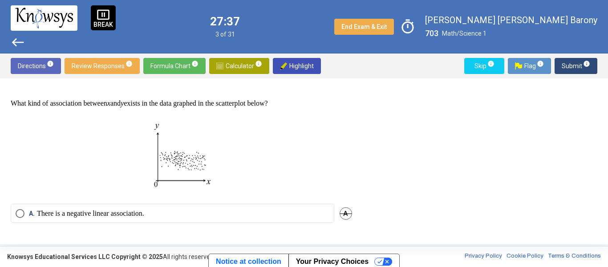
drag, startPoint x: 359, startPoint y: 152, endPoint x: 360, endPoint y: 163, distance: 11.2
click at [360, 163] on div "Question What kind of association between x and y exists in the data graphed in…" at bounding box center [187, 161] width 352 height 144
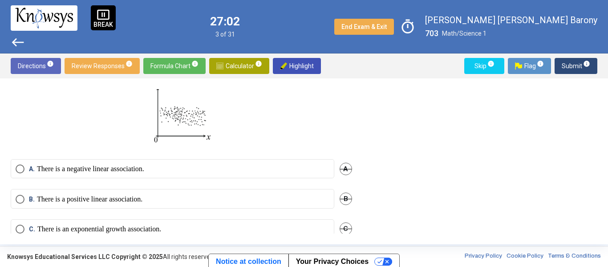
scroll to position [56, 0]
click at [17, 229] on span "Select an option" at bounding box center [20, 227] width 9 height 9
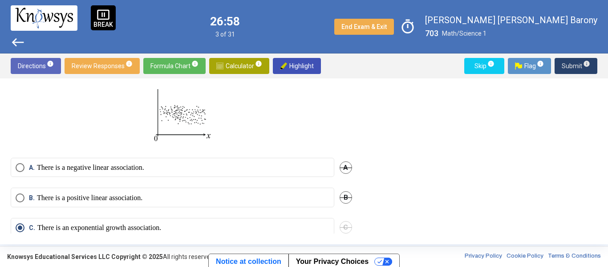
click at [579, 70] on span "Submit info" at bounding box center [576, 66] width 28 height 16
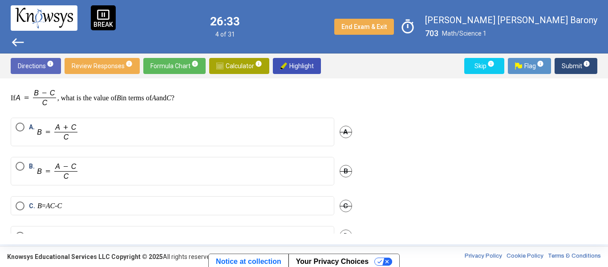
scroll to position [14, 0]
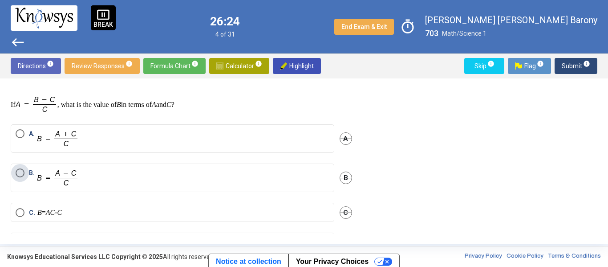
click at [23, 174] on span "Select an option" at bounding box center [20, 172] width 9 height 9
click at [574, 64] on span "Submit info" at bounding box center [576, 66] width 28 height 16
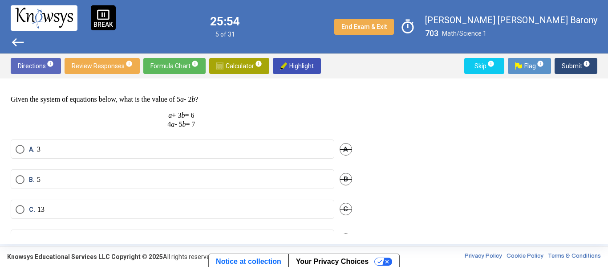
drag, startPoint x: 364, startPoint y: 165, endPoint x: 365, endPoint y: 172, distance: 7.2
click at [365, 172] on div "Question Given the system of equations below, what is the value of 5 a - 2 b ? …" at bounding box center [304, 161] width 587 height 144
click at [130, 115] on p "a + 3 b = 6 4 a - 5 b = 7" at bounding box center [181, 120] width 341 height 18
click at [19, 149] on span "Select an option" at bounding box center [20, 149] width 9 height 9
click at [575, 62] on span "Submit info" at bounding box center [576, 66] width 28 height 16
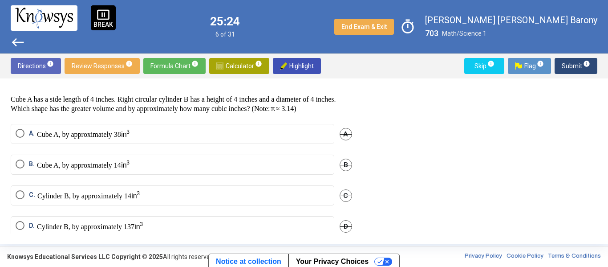
drag, startPoint x: 363, startPoint y: 116, endPoint x: 360, endPoint y: 130, distance: 14.2
click at [360, 130] on div "Question Cube A has a side length of 4 inches. Right circular cylinder B has a …" at bounding box center [304, 161] width 587 height 144
click at [419, 129] on div "Question Cube A has a side length of 4 inches. Right circular cylinder B has a …" at bounding box center [304, 161] width 587 height 144
drag, startPoint x: 363, startPoint y: 181, endPoint x: 358, endPoint y: 203, distance: 21.9
click at [358, 203] on div "Question Cube A has a side length of 4 inches. Right circular cylinder B has a …" at bounding box center [304, 161] width 587 height 144
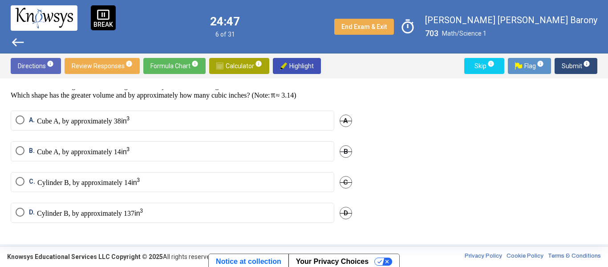
scroll to position [34, 0]
click at [515, 183] on div "Question Cube A has a side length of 4 inches. Right circular cylinder B has a …" at bounding box center [304, 161] width 587 height 144
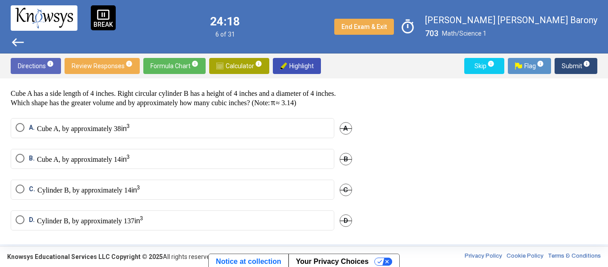
scroll to position [17, 0]
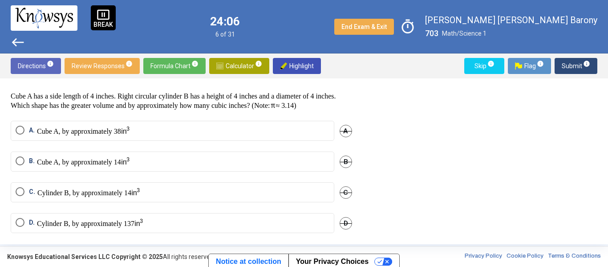
click at [20, 165] on span "Select an option" at bounding box center [20, 160] width 9 height 9
click at [577, 68] on span "Submit info" at bounding box center [576, 66] width 28 height 16
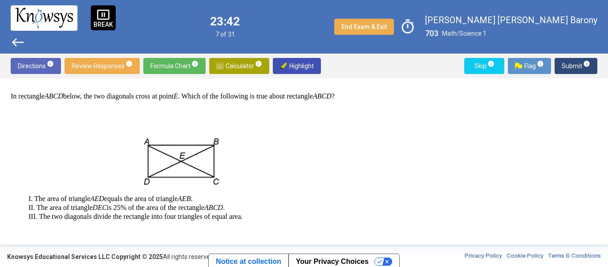
drag, startPoint x: 357, startPoint y: 135, endPoint x: 356, endPoint y: 157, distance: 21.9
click at [356, 157] on div "Question In rectangle ABCD below, the two diagonals cross at point E . Which of…" at bounding box center [187, 161] width 352 height 144
click at [272, 161] on p at bounding box center [181, 155] width 341 height 63
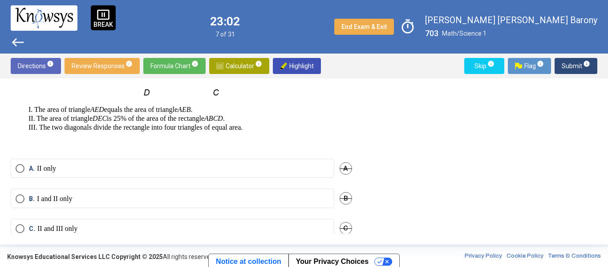
scroll to position [124, 0]
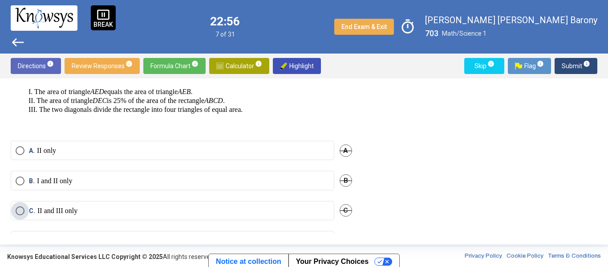
click at [24, 215] on span "Select an option" at bounding box center [20, 210] width 9 height 9
click at [579, 65] on span "Submit info" at bounding box center [576, 66] width 28 height 16
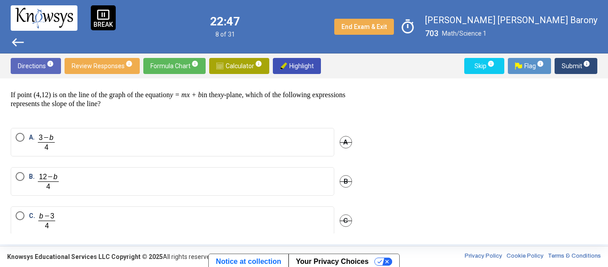
scroll to position [0, 0]
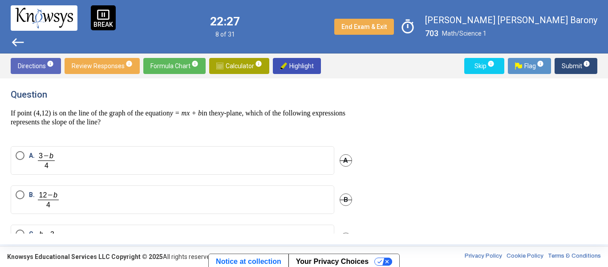
drag, startPoint x: 363, startPoint y: 137, endPoint x: 359, endPoint y: 173, distance: 36.3
click at [359, 173] on div "Question If point (4,12) is on the line of the graph of the equation y = mx + b…" at bounding box center [304, 161] width 587 height 144
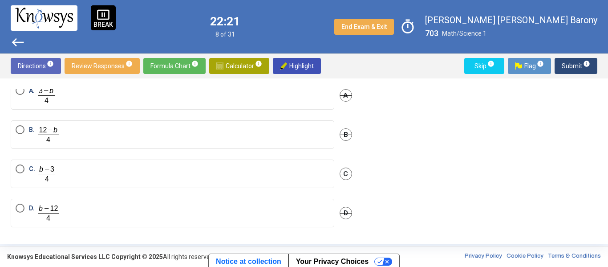
scroll to position [65, 0]
click at [20, 126] on span "Select an option" at bounding box center [20, 129] width 9 height 9
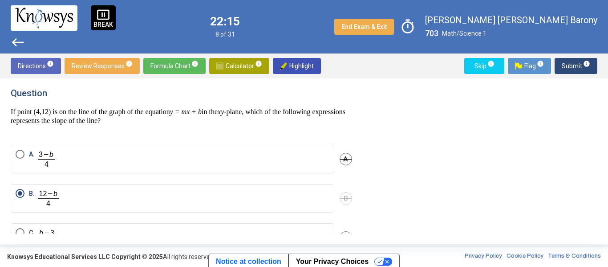
scroll to position [3, 0]
click at [570, 69] on span "Submit info" at bounding box center [576, 66] width 28 height 16
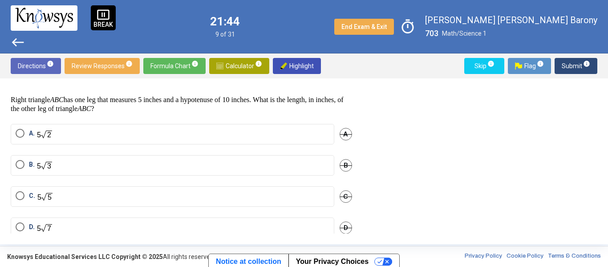
scroll to position [15, 0]
click at [20, 130] on span "Select an option" at bounding box center [20, 131] width 9 height 9
click at [573, 68] on span "Submit info" at bounding box center [576, 66] width 28 height 16
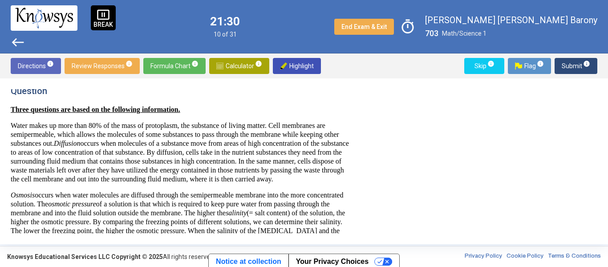
scroll to position [9, 0]
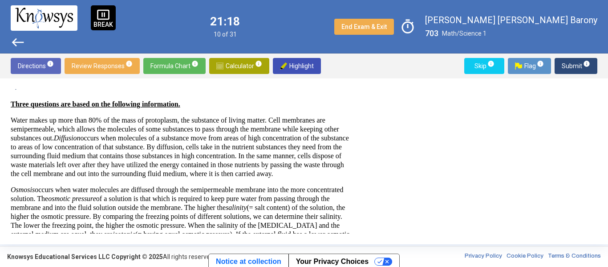
click at [373, 114] on div "Question Three questions are based on the following information. Water makes up…" at bounding box center [304, 161] width 587 height 144
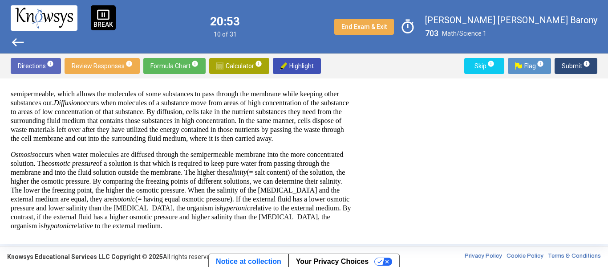
scroll to position [44, 28]
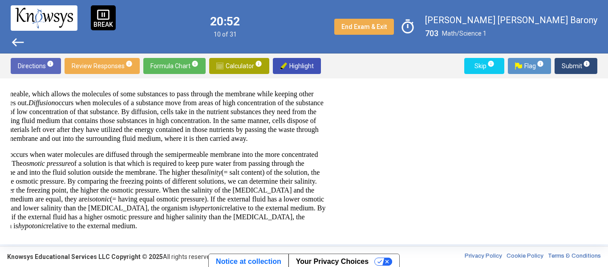
drag, startPoint x: 359, startPoint y: 117, endPoint x: 356, endPoint y: 110, distance: 7.2
click at [356, 110] on div "Question Three questions are based on the following information. Water makes up…" at bounding box center [187, 161] width 352 height 144
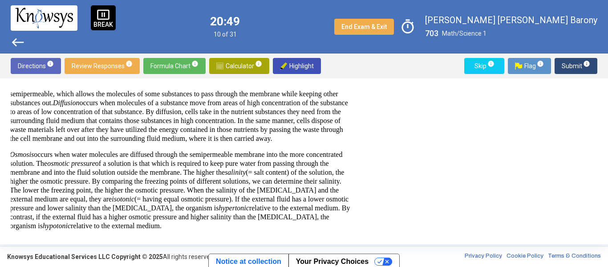
scroll to position [44, 0]
click at [387, 161] on div "Question Three questions are based on the following information. Water makes up…" at bounding box center [304, 161] width 587 height 144
drag, startPoint x: 364, startPoint y: 126, endPoint x: 363, endPoint y: 142, distance: 16.0
click at [363, 142] on div "Question Three questions are based on the following information. Water makes up…" at bounding box center [304, 161] width 587 height 144
click at [304, 142] on p "Water makes up more than 80% of the mass of protoplasm, the substance of living…" at bounding box center [181, 112] width 341 height 62
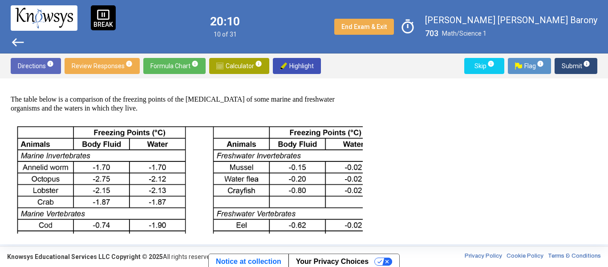
scroll to position [204, 0]
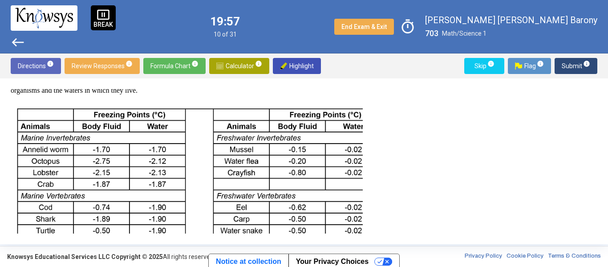
click at [191, 115] on div "Three questions are based on the following information. Water makes up more tha…" at bounding box center [181, 91] width 341 height 375
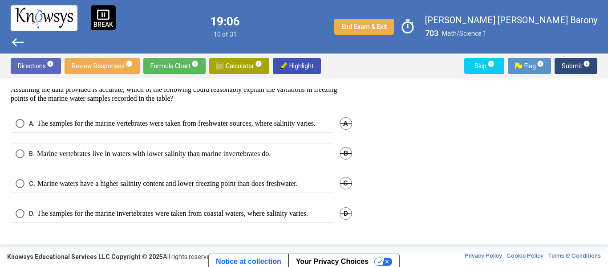
scroll to position [382, 0]
click at [251, 126] on div "Question Three questions are based on the following information. Water makes up…" at bounding box center [187, 161] width 352 height 144
click at [259, 134] on div "A. The samples for the marine vertebrates were taken from freshwater sources, w…" at bounding box center [181, 128] width 341 height 30
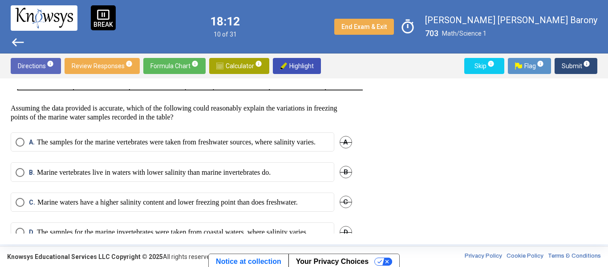
scroll to position [376, 0]
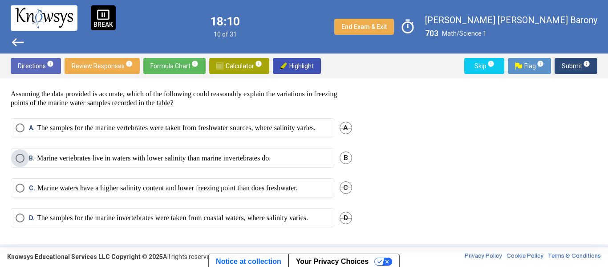
click at [189, 162] on p "Marine vertebrates live in waters with lower salinity than marine invertebrates…" at bounding box center [154, 158] width 234 height 9
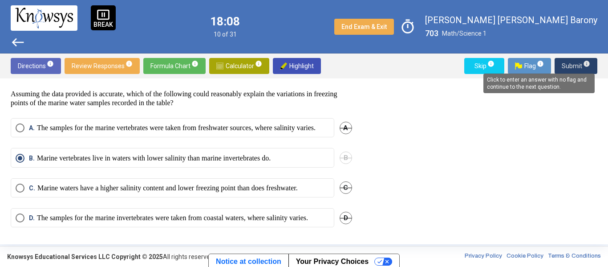
click at [583, 62] on span "info" at bounding box center [586, 63] width 7 height 7
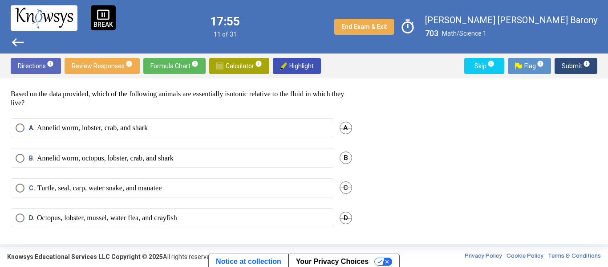
click at [445, 161] on div "Question Three questions are based on the following information. Water makes up…" at bounding box center [304, 161] width 587 height 144
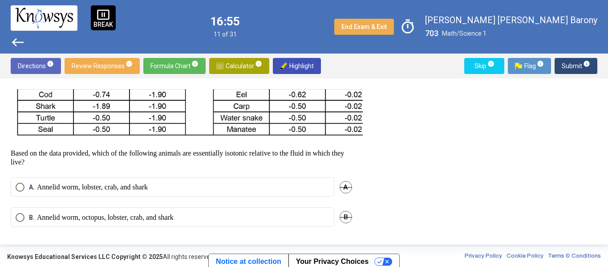
scroll to position [332, 0]
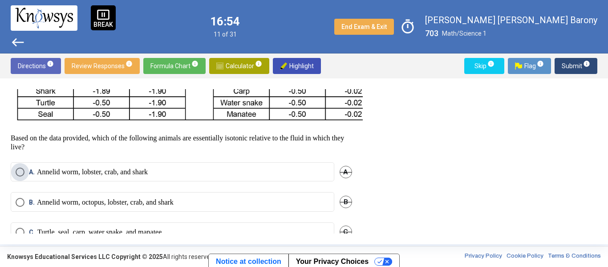
click at [117, 176] on p "Annelid worm, lobster, crab, and shark" at bounding box center [92, 171] width 111 height 9
click at [582, 68] on span "Submit info" at bounding box center [576, 66] width 28 height 16
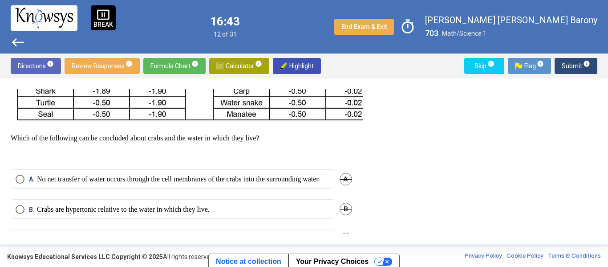
click at [113, 178] on div "Question Three questions are based on the following information. Water makes up…" at bounding box center [187, 161] width 352 height 144
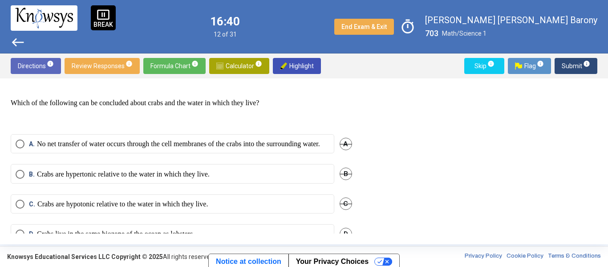
scroll to position [368, 0]
click at [438, 181] on div "Question Three questions are based on the following information. Water makes up…" at bounding box center [304, 161] width 587 height 144
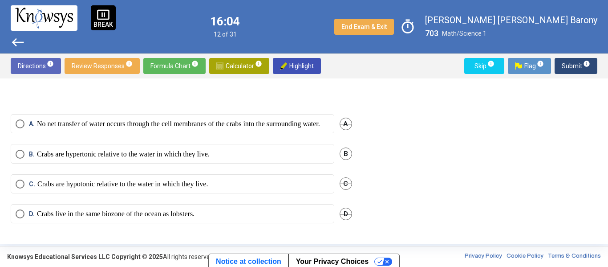
scroll to position [378, 0]
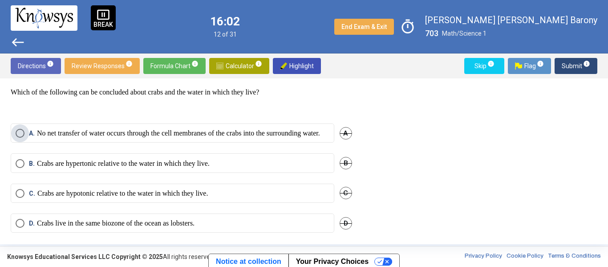
click at [67, 138] on p "No net transfer of water occurs through the cell membranes of the crabs into th…" at bounding box center [178, 133] width 283 height 9
click at [581, 63] on span "Submit info" at bounding box center [576, 66] width 28 height 16
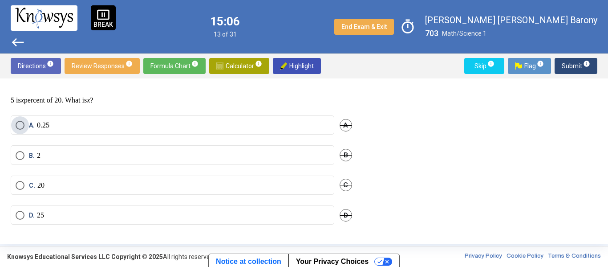
click at [19, 125] on span "Select an option" at bounding box center [20, 125] width 9 height 9
click at [567, 69] on span "Submit info" at bounding box center [576, 66] width 28 height 16
click at [20, 153] on span "Select an option" at bounding box center [20, 153] width 9 height 9
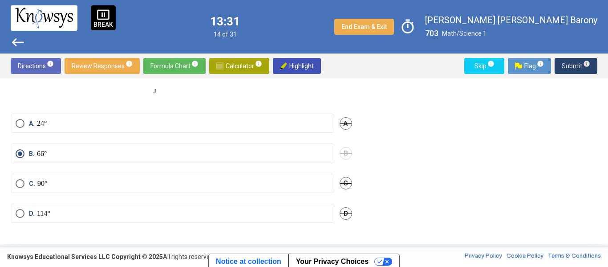
click at [578, 65] on span "Submit info" at bounding box center [576, 66] width 28 height 16
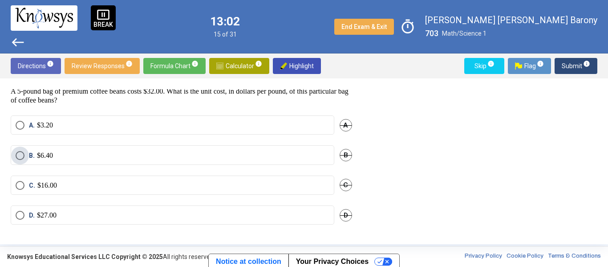
click at [20, 156] on span "Select an option" at bounding box center [20, 155] width 9 height 9
click at [567, 67] on span "Submit info" at bounding box center [576, 66] width 28 height 16
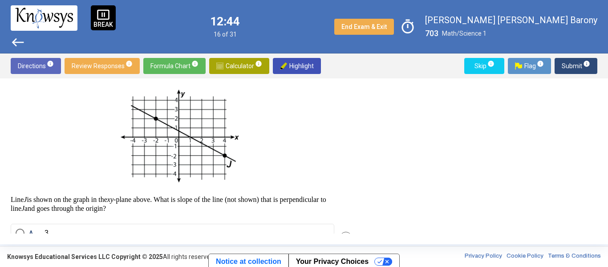
scroll to position [36, 0]
drag, startPoint x: 360, startPoint y: 151, endPoint x: 352, endPoint y: 182, distance: 31.2
click at [352, 182] on div "Question Line J is shown on the graph in the xy -plane above. What is slope of …" at bounding box center [187, 161] width 352 height 144
click at [21, 231] on span "Select an option" at bounding box center [20, 231] width 9 height 9
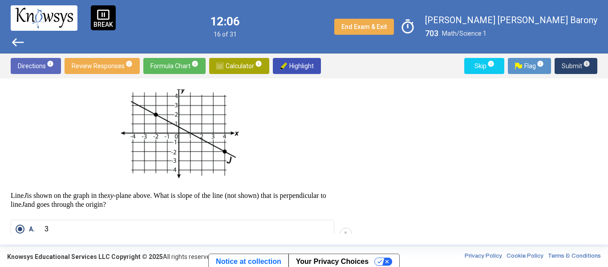
click at [577, 67] on span "Submit info" at bounding box center [576, 66] width 28 height 16
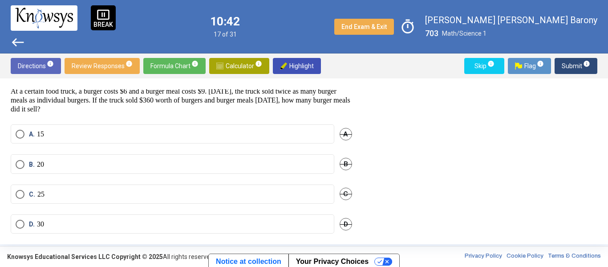
scroll to position [22, 0]
drag, startPoint x: 23, startPoint y: 194, endPoint x: 581, endPoint y: 65, distance: 573.1
click at [581, 65] on div "Directions info Review Responses info Formula Chart info Calculator info Highli…" at bounding box center [304, 148] width 608 height 190
click at [22, 193] on span "Select an option" at bounding box center [20, 193] width 9 height 9
click at [569, 66] on span "Submit info" at bounding box center [576, 66] width 28 height 16
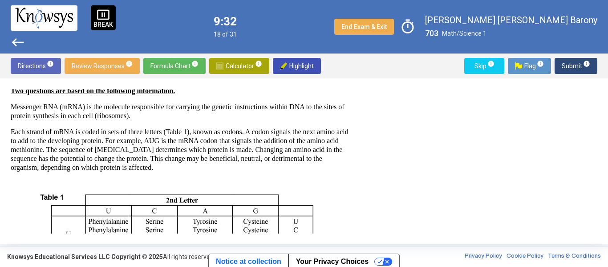
drag, startPoint x: 365, startPoint y: 125, endPoint x: 364, endPoint y: 132, distance: 7.1
click at [364, 132] on div "Question Two questions are based on the following information. Messenger RNA (m…" at bounding box center [304, 161] width 587 height 144
drag, startPoint x: 364, startPoint y: 132, endPoint x: 360, endPoint y: 168, distance: 36.3
click at [360, 168] on div "Question Two questions are based on the following information. Messenger RNA (m…" at bounding box center [304, 161] width 587 height 144
click at [326, 200] on p at bounding box center [181, 272] width 341 height 187
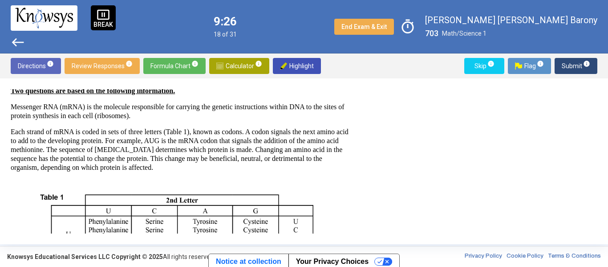
click at [355, 168] on div "Question Two questions are based on the following information. Messenger RNA (m…" at bounding box center [187, 161] width 352 height 144
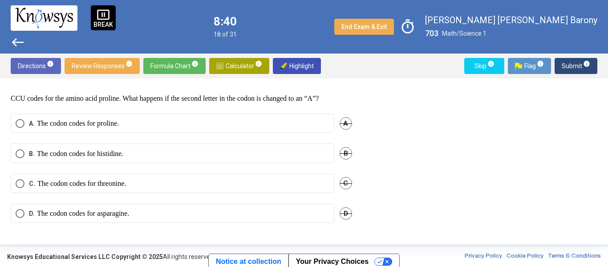
scroll to position [308, 0]
click at [21, 183] on span "Select an option" at bounding box center [20, 183] width 9 height 9
click at [580, 66] on span "Submit info" at bounding box center [576, 66] width 28 height 16
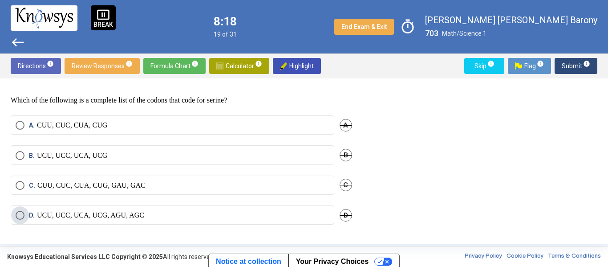
click at [21, 213] on span "Select an option" at bounding box center [20, 215] width 9 height 9
click at [21, 185] on span "Select an option" at bounding box center [20, 185] width 9 height 9
click at [571, 68] on span "Submit info" at bounding box center [576, 66] width 28 height 16
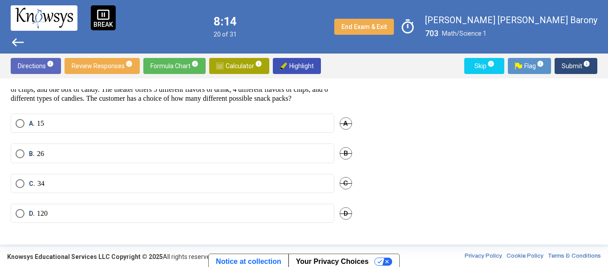
scroll to position [40, 0]
click at [417, 171] on div "Question A local movie theater offers a “snack pack” at a special price. Each s…" at bounding box center [304, 161] width 587 height 144
click at [22, 188] on span "Select an option" at bounding box center [20, 183] width 9 height 9
click at [577, 65] on span "Submit info" at bounding box center [576, 66] width 28 height 16
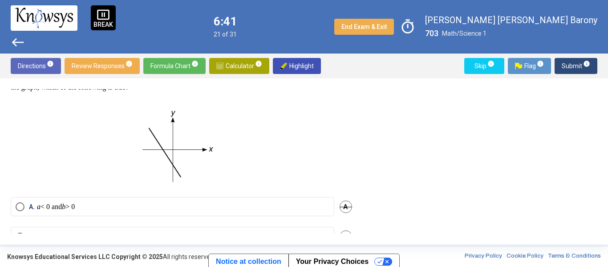
drag, startPoint x: 360, startPoint y: 156, endPoint x: 364, endPoint y: 127, distance: 29.6
click at [364, 127] on div "Question For real numbers a and b , the graph of the equation y = ax + b is sho…" at bounding box center [304, 161] width 587 height 144
drag, startPoint x: 364, startPoint y: 127, endPoint x: 359, endPoint y: 116, distance: 11.7
click at [359, 116] on div "Question For real numbers a and b , the graph of the equation y = ax + b is sho…" at bounding box center [304, 161] width 587 height 144
click at [325, 136] on p at bounding box center [181, 142] width 341 height 87
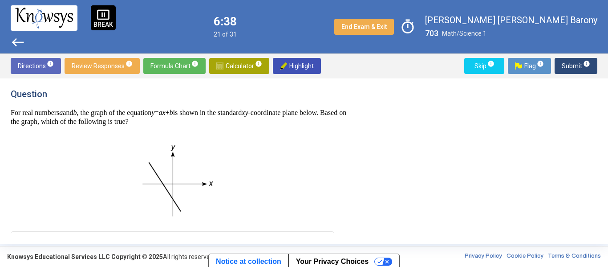
scroll to position [0, 0]
click at [307, 157] on p at bounding box center [181, 177] width 341 height 87
drag, startPoint x: 363, startPoint y: 145, endPoint x: 361, endPoint y: 186, distance: 41.4
click at [361, 186] on div "Question For real numbers a and b , the graph of the equation y = ax + b is sho…" at bounding box center [304, 161] width 587 height 144
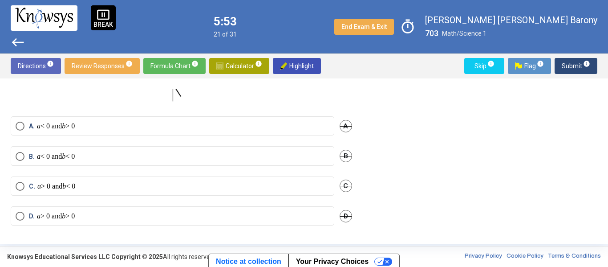
scroll to position [116, 0]
click at [21, 214] on span "Select an option" at bounding box center [20, 215] width 9 height 9
click at [579, 67] on span "Submit info" at bounding box center [576, 66] width 28 height 16
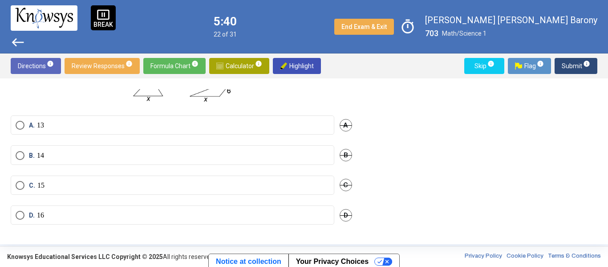
click at [458, 183] on div "Question The side lengths of the two triangles shown below are measured in inch…" at bounding box center [304, 161] width 587 height 144
click at [368, 102] on div "Question The side lengths of the two triangles shown below are measured in inch…" at bounding box center [304, 161] width 587 height 144
click at [289, 99] on p at bounding box center [181, 88] width 341 height 33
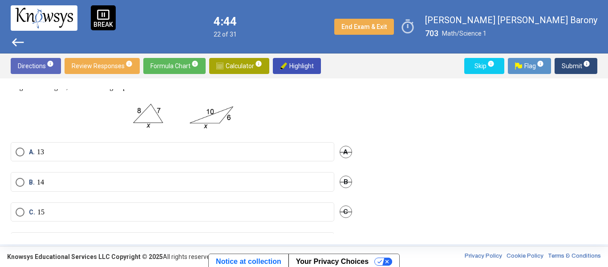
scroll to position [36, 0]
click at [19, 211] on span "Select an option" at bounding box center [20, 211] width 9 height 9
click at [578, 67] on span "Submit info" at bounding box center [576, 66] width 28 height 16
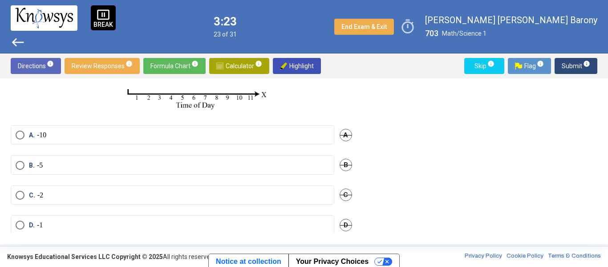
scroll to position [158, 0]
click at [22, 169] on span "Select an option" at bounding box center [20, 164] width 9 height 9
click at [567, 67] on span "Submit info" at bounding box center [576, 66] width 28 height 16
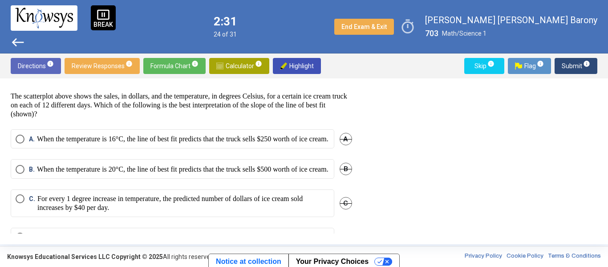
drag, startPoint x: 363, startPoint y: 170, endPoint x: 371, endPoint y: 113, distance: 58.0
click at [371, 113] on div "Question The scatterplot above shows the sales, in dollars, and the temperature…" at bounding box center [304, 161] width 587 height 144
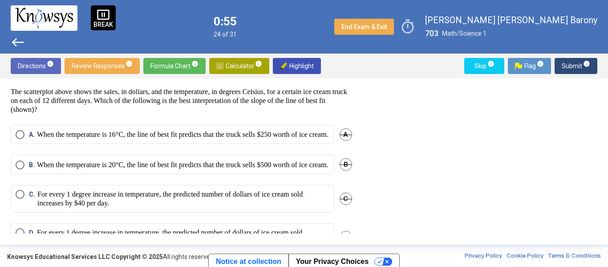
scroll to position [171, 0]
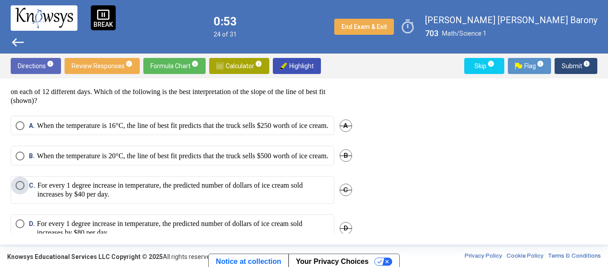
click at [20, 190] on span "Select an option" at bounding box center [20, 185] width 9 height 9
click at [576, 68] on span "Submit info" at bounding box center [576, 66] width 28 height 16
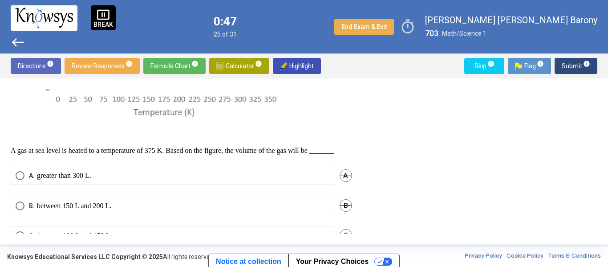
scroll to position [293, 0]
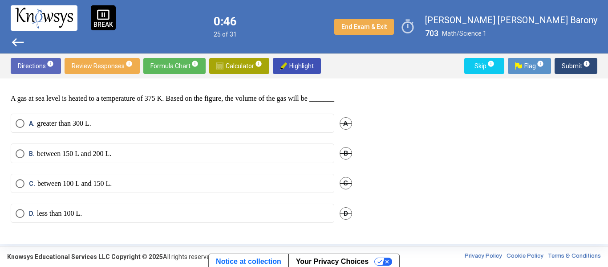
drag, startPoint x: 358, startPoint y: 171, endPoint x: 374, endPoint y: 240, distance: 71.3
click at [374, 240] on div "Question Three questions are based on the following information. Gases exhibit …" at bounding box center [304, 161] width 608 height 166
click at [67, 158] on p "between 150 L and 200 L." at bounding box center [74, 153] width 74 height 9
click at [46, 184] on p "between 100 L and 150 L." at bounding box center [74, 183] width 74 height 9
click at [575, 65] on span "Submit info" at bounding box center [576, 66] width 28 height 16
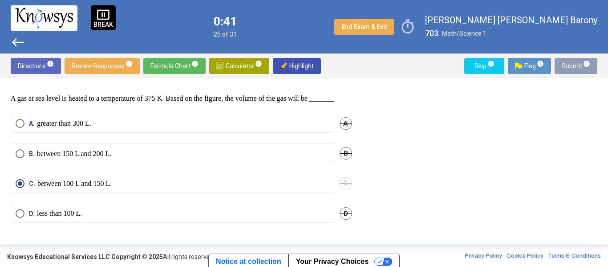
scroll to position [261, 0]
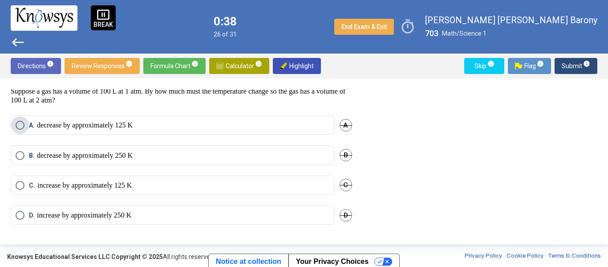
click at [23, 123] on span "Select an option" at bounding box center [20, 125] width 9 height 9
click at [569, 68] on span "Submit info" at bounding box center [576, 66] width 28 height 16
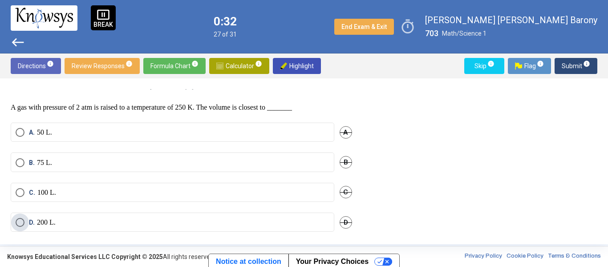
click at [19, 222] on span "Select an option" at bounding box center [20, 222] width 9 height 9
click at [570, 69] on span "Submit info" at bounding box center [576, 66] width 28 height 16
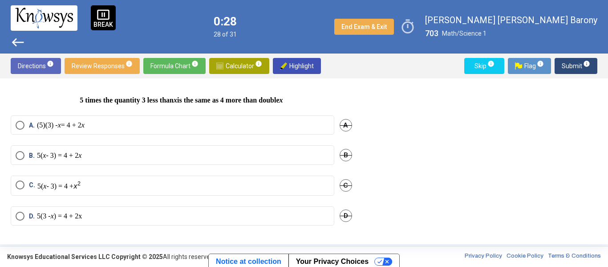
scroll to position [30, 0]
click at [57, 180] on p "5( x - 3) = 4 +" at bounding box center [59, 184] width 44 height 10
click at [578, 67] on span "Submit info" at bounding box center [576, 66] width 28 height 16
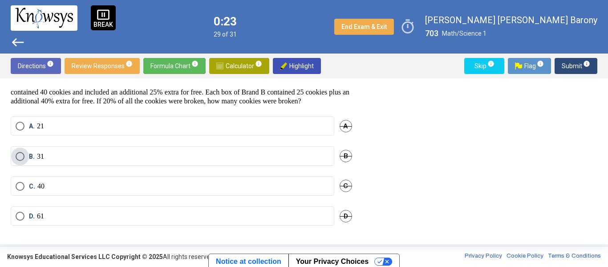
click at [24, 152] on span "B. 31" at bounding box center [34, 156] width 20 height 9
click at [575, 66] on span "Submit info" at bounding box center [576, 66] width 28 height 16
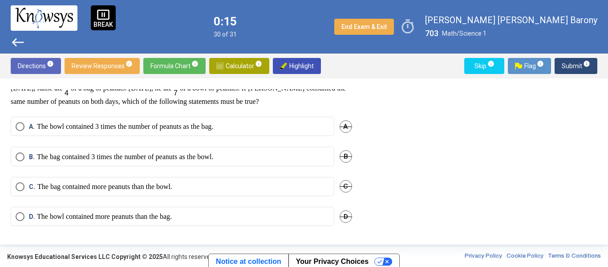
click at [109, 157] on p "The bag contained 3 times the number of peanuts as the bowl." at bounding box center [125, 156] width 176 height 9
click at [569, 67] on span "Submit info" at bounding box center [576, 66] width 28 height 16
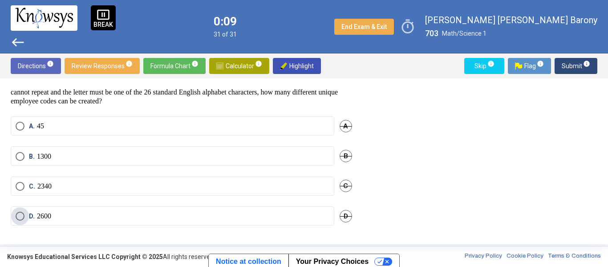
click at [36, 211] on span "D." at bounding box center [33, 215] width 8 height 9
click at [559, 64] on button "Submit info" at bounding box center [576, 66] width 43 height 16
click at [580, 62] on span "Submit info" at bounding box center [576, 66] width 28 height 16
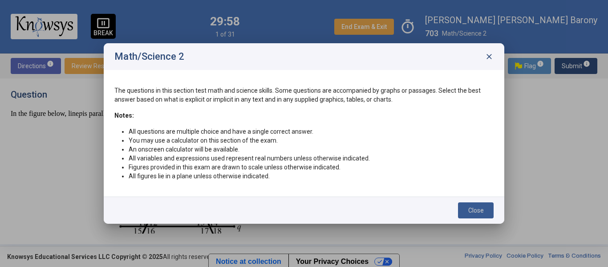
click at [473, 207] on span "Close" at bounding box center [476, 210] width 16 height 7
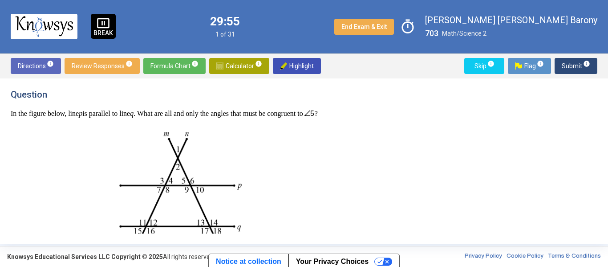
click at [325, 153] on p at bounding box center [181, 188] width 341 height 127
click at [360, 123] on div "Question In the figure below, line p is parallel to line q . What are all and o…" at bounding box center [187, 161] width 352 height 144
drag, startPoint x: 360, startPoint y: 123, endPoint x: 358, endPoint y: 132, distance: 9.0
click at [358, 132] on div "Question In the figure below, line p is parallel to line q . What are all and o…" at bounding box center [187, 161] width 352 height 144
drag, startPoint x: 358, startPoint y: 132, endPoint x: 343, endPoint y: 171, distance: 41.7
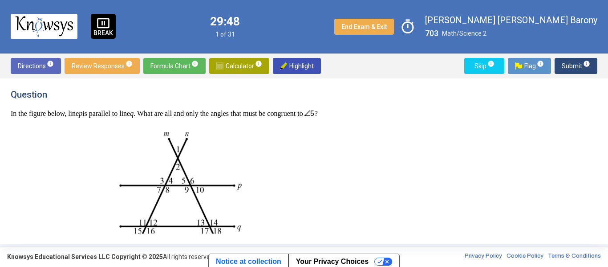
click at [343, 171] on div "Question In the figure below, line p is parallel to line q . What are all and o…" at bounding box center [187, 161] width 352 height 144
click at [343, 171] on p at bounding box center [181, 188] width 341 height 127
click at [362, 146] on div "Question In the figure below, line p is parallel to line q . What are all and o…" at bounding box center [304, 161] width 587 height 144
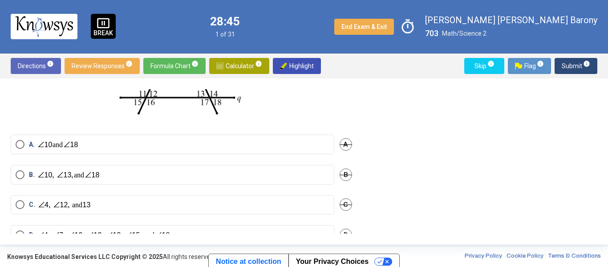
scroll to position [127, 0]
click at [20, 210] on span "Select an option" at bounding box center [20, 205] width 9 height 9
click at [580, 66] on span "Submit info" at bounding box center [576, 66] width 28 height 16
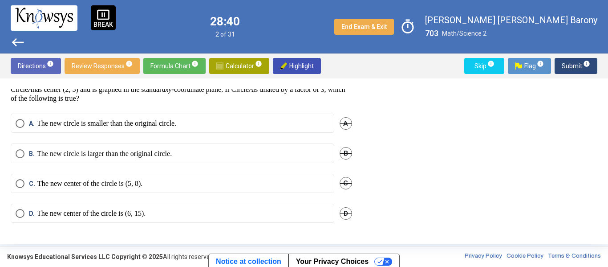
scroll to position [22, 0]
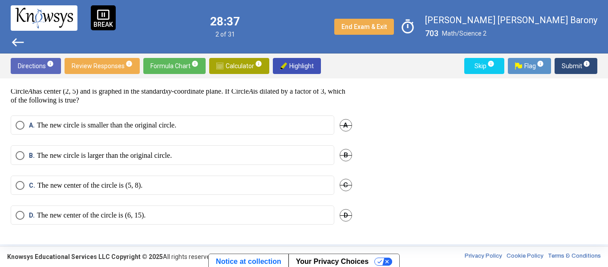
click at [411, 162] on div "Question Circle A has center (2, 5) and is graphed in the standard xy -coordina…" at bounding box center [304, 161] width 587 height 144
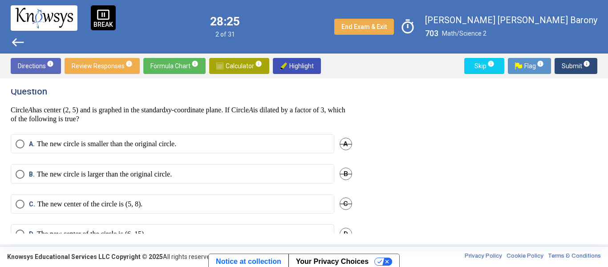
scroll to position [0, 0]
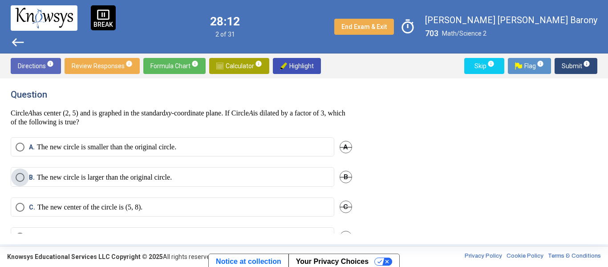
click at [69, 174] on p "The new circle is larger than the original circle." at bounding box center [104, 177] width 135 height 9
click at [21, 205] on span "Select an option" at bounding box center [20, 207] width 9 height 9
click at [566, 66] on span "Submit info" at bounding box center [576, 66] width 28 height 16
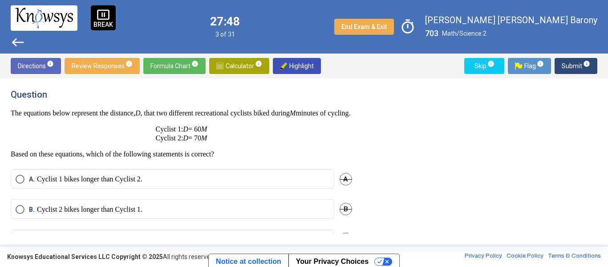
click at [68, 214] on p "Cyclist 2 bikes longer than Cyclist 1." at bounding box center [89, 209] width 105 height 9
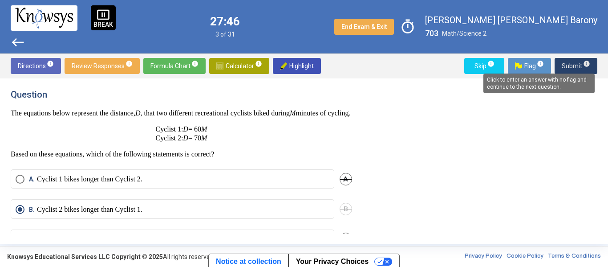
click at [584, 64] on span "info" at bounding box center [586, 63] width 7 height 7
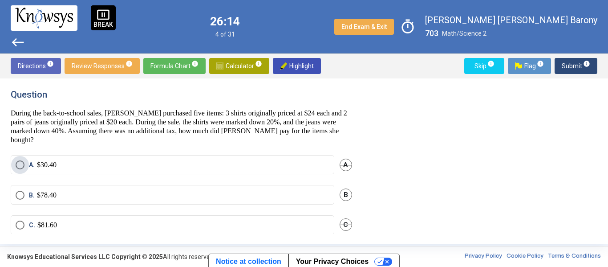
click at [19, 165] on span "Select an option" at bounding box center [20, 164] width 9 height 9
click at [574, 66] on span "Submit info" at bounding box center [576, 66] width 28 height 16
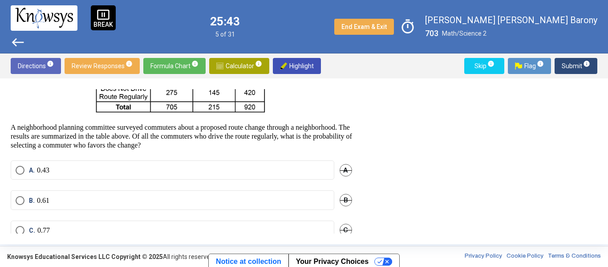
scroll to position [77, 0]
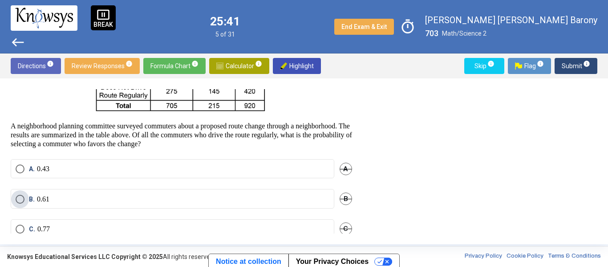
click at [16, 197] on span "Select an option" at bounding box center [20, 198] width 9 height 9
click at [575, 66] on span "Submit info" at bounding box center [576, 66] width 28 height 16
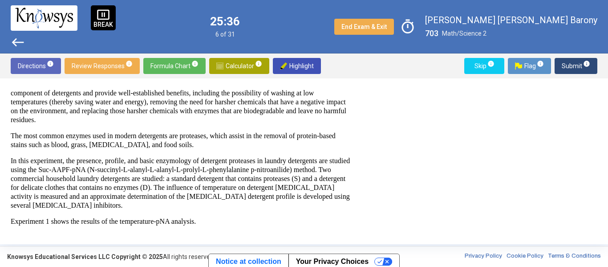
scroll to position [0, 0]
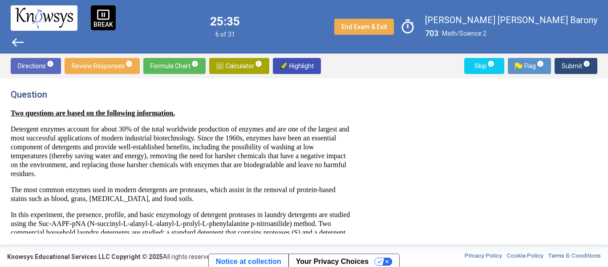
drag, startPoint x: 358, startPoint y: 116, endPoint x: 364, endPoint y: 79, distance: 37.0
click at [364, 79] on div "Question Two questions are based on the following information. Detergent enzyme…" at bounding box center [304, 161] width 608 height 166
click at [140, 89] on h4 "Question" at bounding box center [181, 94] width 341 height 11
drag, startPoint x: 359, startPoint y: 101, endPoint x: 362, endPoint y: 112, distance: 11.6
click at [362, 112] on div "Question Two questions are based on the following information. Detergent enzyme…" at bounding box center [187, 161] width 352 height 144
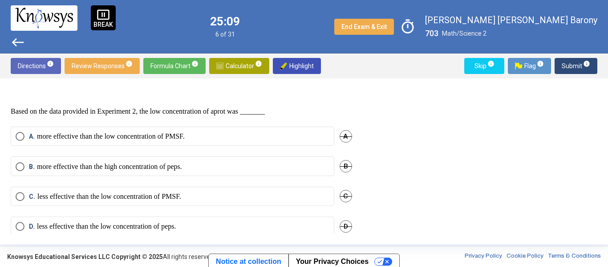
scroll to position [569, 0]
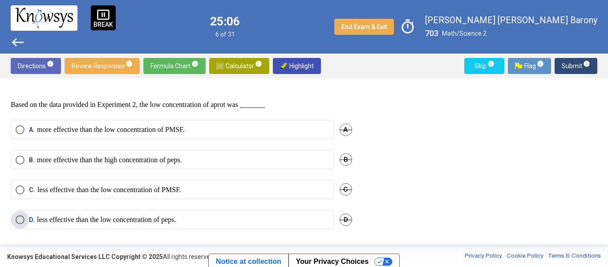
click at [143, 218] on p "less effective than the low concentration of peps." at bounding box center [106, 219] width 139 height 9
click at [570, 69] on span "Submit info" at bounding box center [576, 66] width 28 height 16
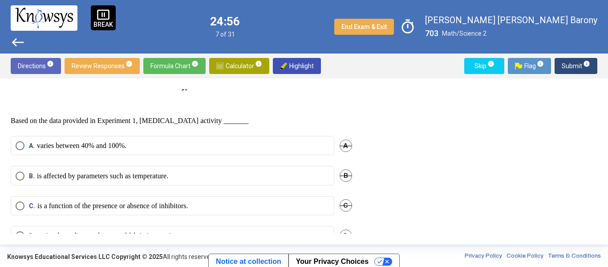
drag, startPoint x: 360, startPoint y: 214, endPoint x: 361, endPoint y: 142, distance: 72.6
click at [361, 142] on div "Question Two questions are based on the following information. Detergent enzyme…" at bounding box center [187, 161] width 352 height 144
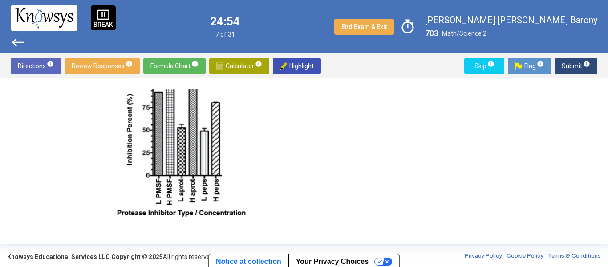
scroll to position [590, 0]
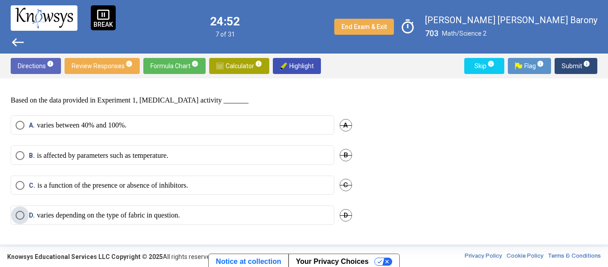
click at [155, 215] on p "varies depending on the type of fabric in question." at bounding box center [108, 215] width 143 height 9
click at [580, 66] on span "Submit info" at bounding box center [576, 66] width 28 height 16
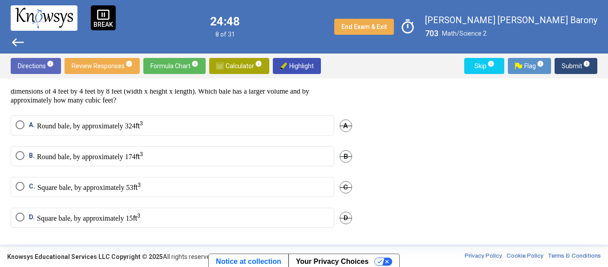
scroll to position [34, 0]
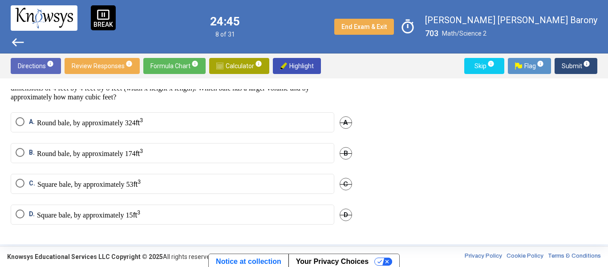
drag, startPoint x: 363, startPoint y: 143, endPoint x: 369, endPoint y: 105, distance: 37.9
click at [369, 105] on div "Question A standard round bale of hay has a width of 4 feet and a diameter of 6…" at bounding box center [304, 161] width 587 height 144
click at [182, 193] on div "C. Square bale, by approximately 53 C" at bounding box center [181, 189] width 341 height 31
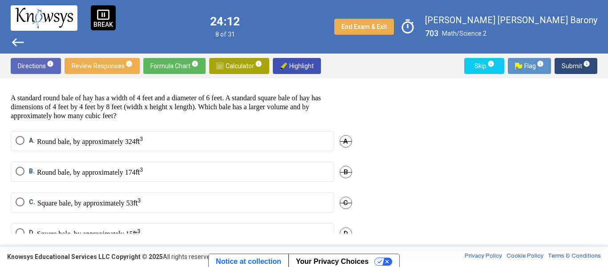
scroll to position [16, 0]
click at [79, 198] on p "Square bale, by approximately 53" at bounding box center [89, 201] width 104 height 10
click at [578, 65] on span "Submit info" at bounding box center [576, 66] width 28 height 16
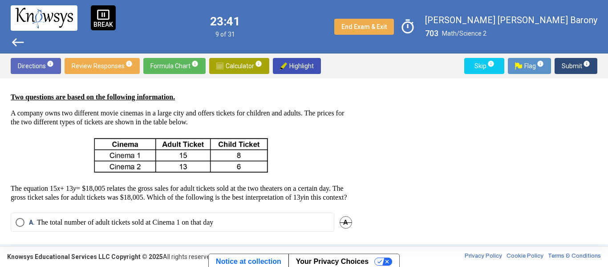
click at [324, 150] on p at bounding box center [181, 155] width 341 height 43
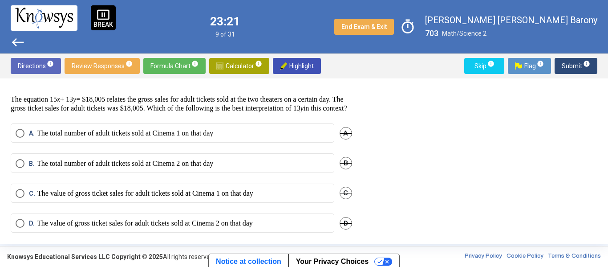
scroll to position [122, 0]
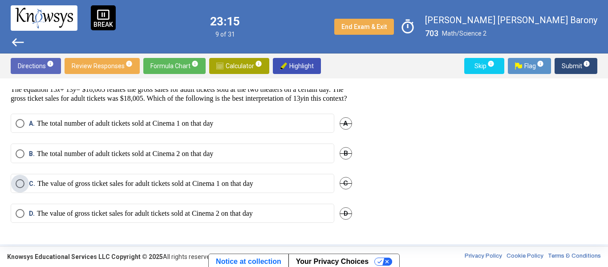
click at [57, 183] on p "The value of gross ticket sales for adult tickets sold at Cinema 1 on that day" at bounding box center [145, 183] width 216 height 9
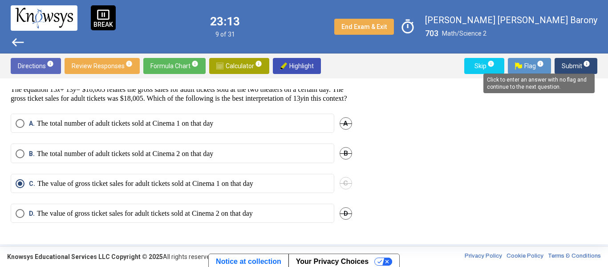
click at [580, 69] on mat-tooltip-component "Click to enter an answer with no flag and continue to the next question." at bounding box center [539, 83] width 124 height 32
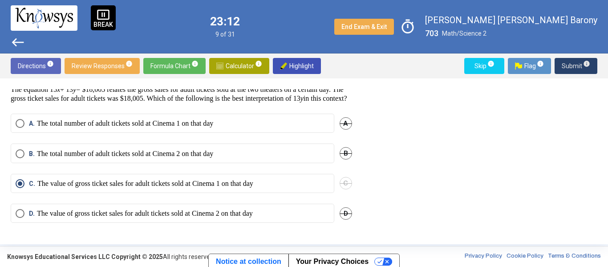
click at [580, 65] on span "Submit info" at bounding box center [576, 66] width 28 height 16
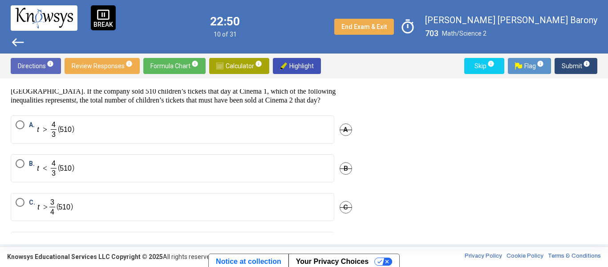
drag, startPoint x: 364, startPoint y: 179, endPoint x: 363, endPoint y: 162, distance: 17.8
click at [363, 162] on div "Question Two questions are based on the following information. A company owns t…" at bounding box center [304, 161] width 587 height 144
drag, startPoint x: 359, startPoint y: 163, endPoint x: 348, endPoint y: 215, distance: 53.5
click at [348, 215] on div "Question Two questions are based on the following information. A company owns t…" at bounding box center [187, 161] width 352 height 144
click at [426, 227] on div "Question Two questions are based on the following information. A company owns t…" at bounding box center [304, 161] width 587 height 144
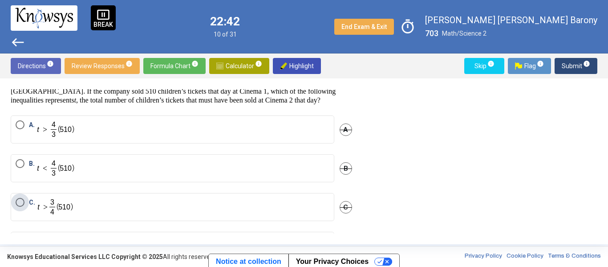
click at [22, 207] on label "C." at bounding box center [173, 207] width 314 height 18
click at [578, 63] on span "Submit info" at bounding box center [576, 66] width 28 height 16
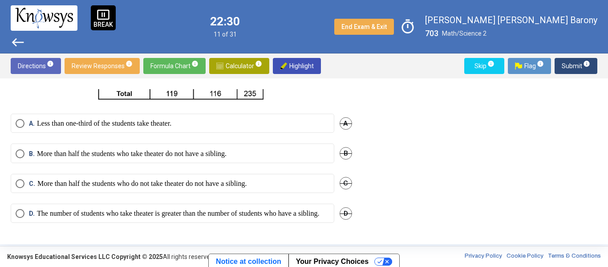
click at [476, 173] on div "Question In a survey of 235 students, [PERSON_NAME] asked each respondent two q…" at bounding box center [304, 161] width 587 height 144
click at [177, 151] on mat-radio-button "B. More than half the students who take theater do not have a sibling." at bounding box center [173, 152] width 324 height 19
click at [140, 181] on mat-radio-button "C. More than half the students who do not take theater do not have a sibling." at bounding box center [173, 183] width 324 height 19
click at [22, 179] on span "Select an option" at bounding box center [20, 183] width 9 height 9
click at [574, 71] on span "Submit info" at bounding box center [576, 66] width 28 height 16
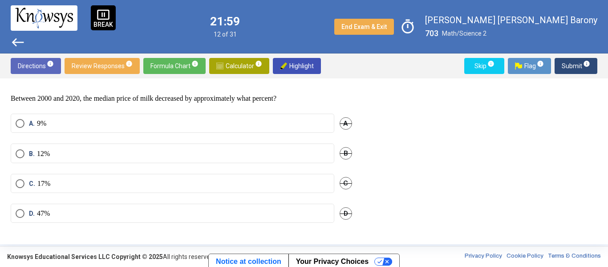
scroll to position [247, 0]
click at [18, 128] on span "Select an option" at bounding box center [20, 123] width 9 height 9
click at [577, 60] on span "Submit info" at bounding box center [576, 66] width 28 height 16
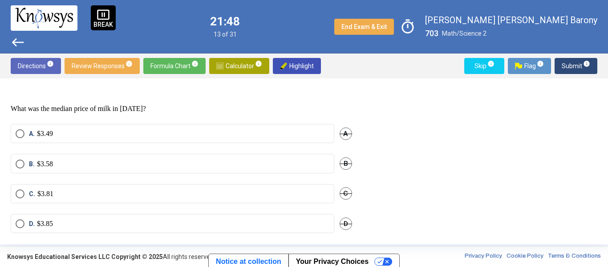
drag, startPoint x: 359, startPoint y: 198, endPoint x: 366, endPoint y: 154, distance: 44.3
click at [366, 154] on div "Question Two questions are based on the following information. The chart below …" at bounding box center [304, 161] width 587 height 144
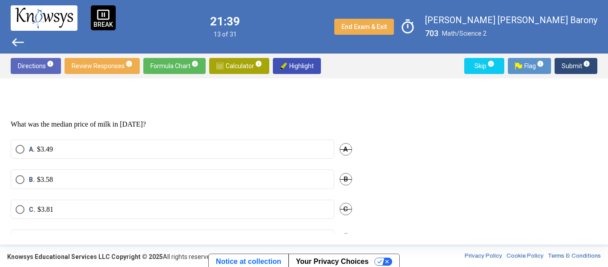
scroll to position [264, 0]
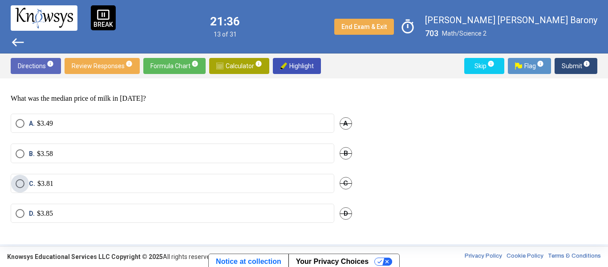
click at [22, 181] on span "Select an option" at bounding box center [20, 183] width 9 height 9
click at [567, 67] on span "Submit info" at bounding box center [576, 66] width 28 height 16
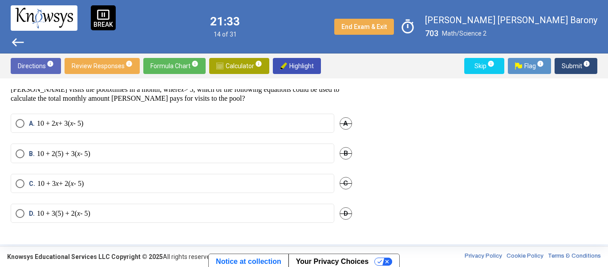
scroll to position [40, 0]
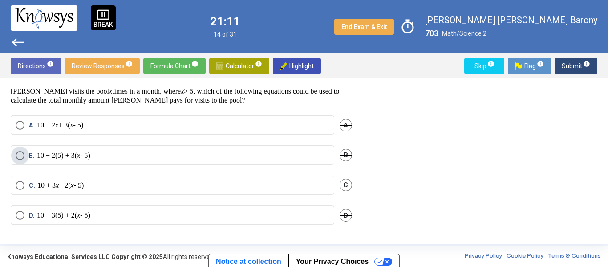
click at [16, 153] on span "Select an option" at bounding box center [20, 155] width 9 height 9
click at [574, 68] on span "Submit info" at bounding box center [576, 66] width 28 height 16
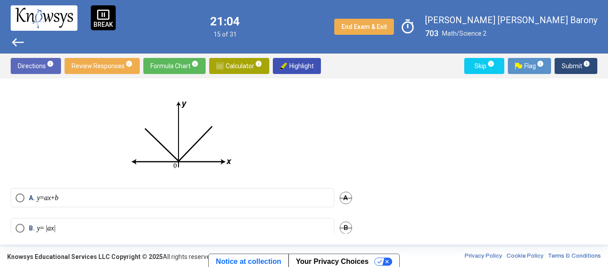
scroll to position [0, 0]
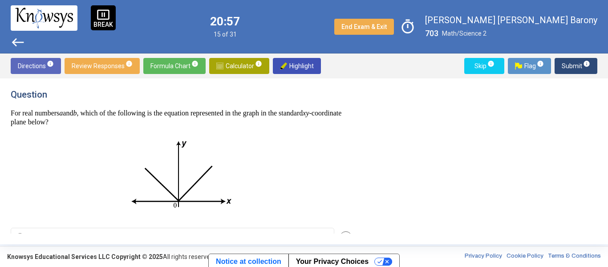
drag, startPoint x: 358, startPoint y: 117, endPoint x: 356, endPoint y: 123, distance: 6.5
click at [356, 123] on div "Question For real numbers a and b , which of the following is the equation repr…" at bounding box center [187, 161] width 352 height 144
click at [237, 165] on img at bounding box center [180, 175] width 117 height 83
click at [494, 189] on div "Question For real numbers a and b , which of the following is the equation repr…" at bounding box center [304, 161] width 587 height 144
drag, startPoint x: 363, startPoint y: 151, endPoint x: 354, endPoint y: 202, distance: 51.6
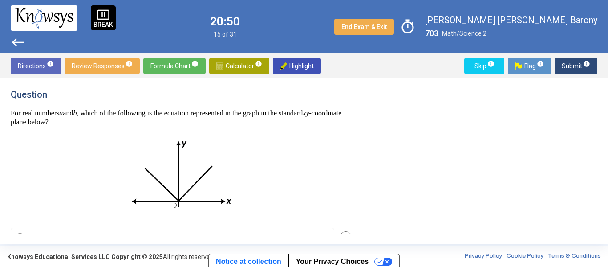
click at [354, 202] on div "Question For real numbers a and b , which of the following is the equation repr…" at bounding box center [304, 161] width 587 height 144
click at [324, 198] on p at bounding box center [181, 175] width 341 height 83
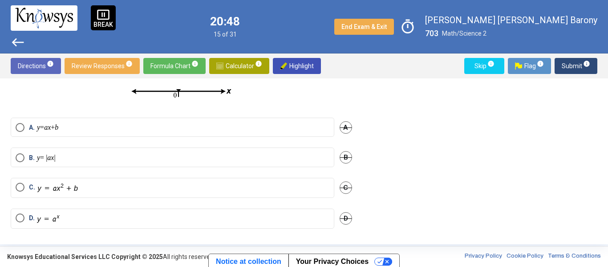
scroll to position [115, 0]
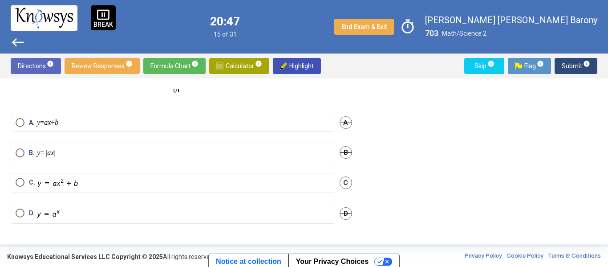
click at [324, 198] on div "C. C" at bounding box center [181, 188] width 341 height 31
click at [49, 180] on img "Select an option" at bounding box center [57, 183] width 41 height 10
click at [568, 63] on span "Submit info" at bounding box center [576, 66] width 28 height 16
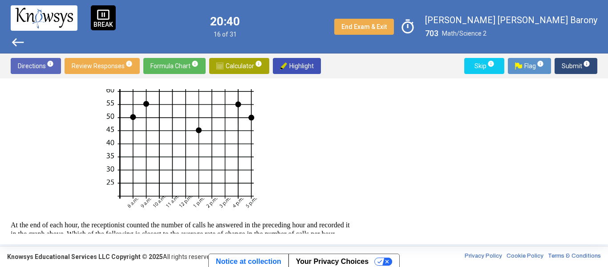
click at [331, 146] on p at bounding box center [181, 103] width 341 height 219
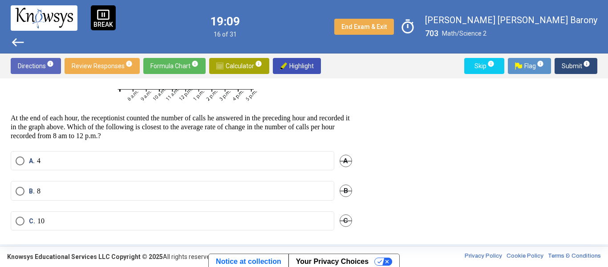
scroll to position [257, 0]
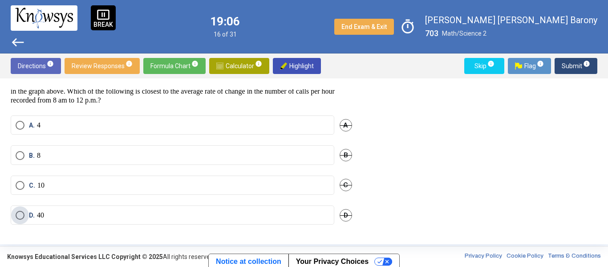
click at [20, 215] on span "Select an option" at bounding box center [20, 215] width 9 height 9
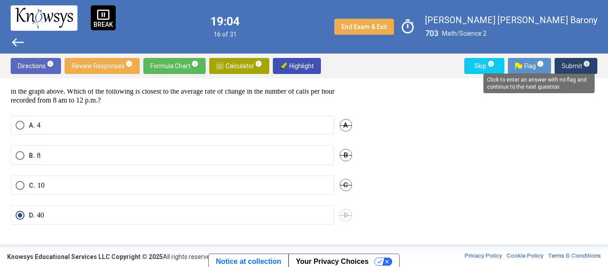
click at [583, 62] on span "info" at bounding box center [586, 63] width 7 height 7
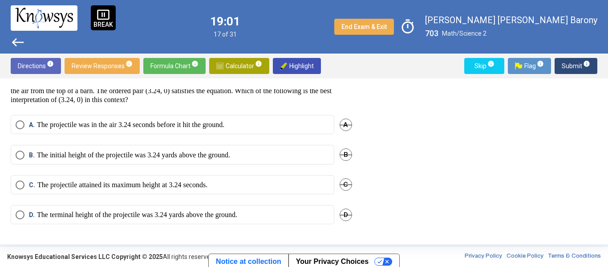
scroll to position [32, 0]
click at [84, 213] on p "The terminal height of the projectile was 3.24 yards above the ground." at bounding box center [137, 215] width 200 height 9
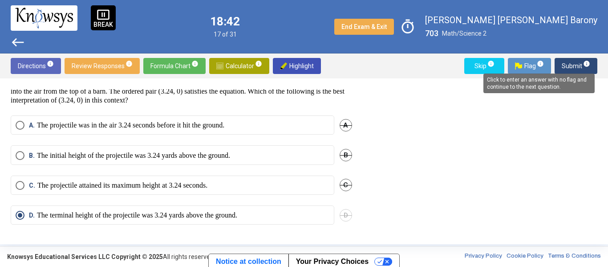
click at [589, 65] on span "info" at bounding box center [586, 63] width 7 height 7
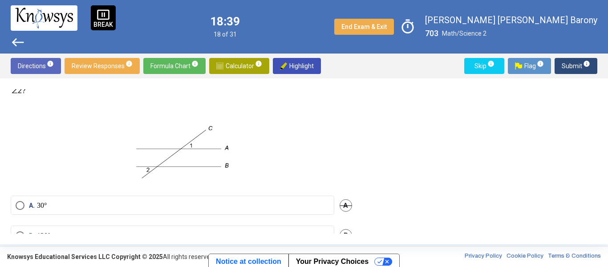
scroll to position [0, 0]
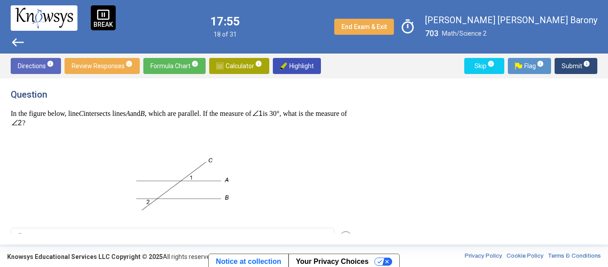
click at [360, 129] on div "Question In the figure below, line C intersects lines A and B , which are paral…" at bounding box center [187, 161] width 352 height 144
click at [47, 194] on p at bounding box center [181, 183] width 341 height 66
click at [45, 159] on p at bounding box center [181, 183] width 341 height 66
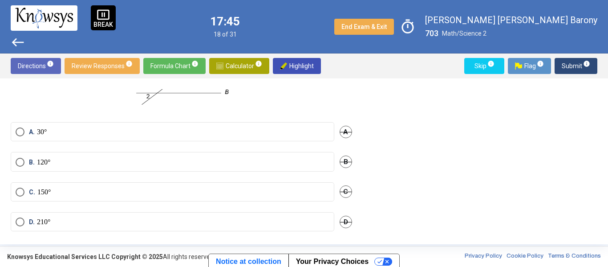
scroll to position [107, 0]
click at [20, 131] on span "Select an option" at bounding box center [20, 130] width 9 height 9
click at [578, 65] on span "Submit info" at bounding box center [576, 66] width 28 height 16
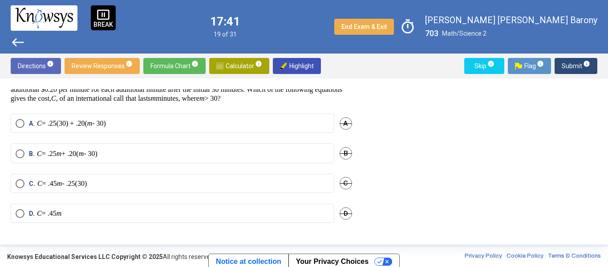
scroll to position [31, 0]
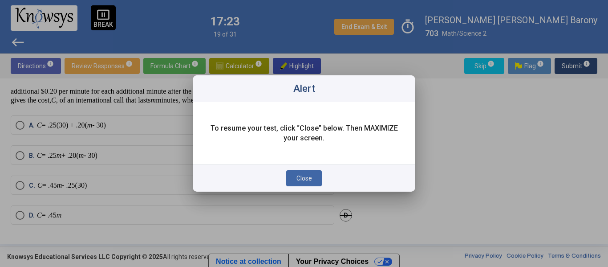
click at [302, 179] on span "Close" at bounding box center [304, 177] width 16 height 7
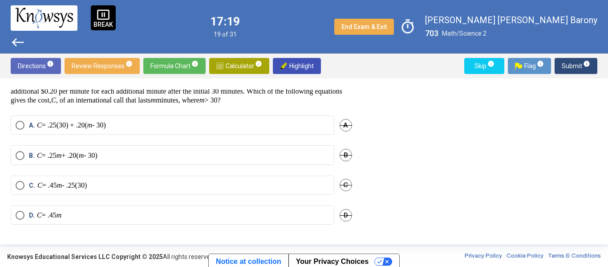
click at [425, 157] on div "Question [PERSON_NAME] bought an international calling card that costs $0.25 pe…" at bounding box center [304, 161] width 587 height 144
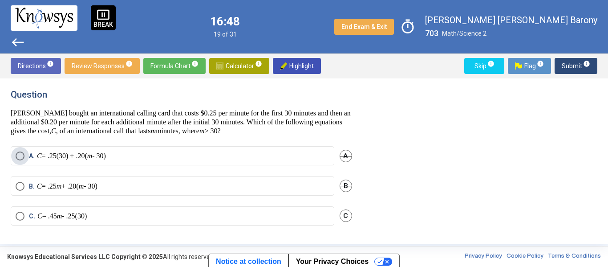
click at [25, 155] on span "A. C = .25(30) + .20( m - 30)" at bounding box center [64, 155] width 81 height 9
click at [582, 62] on sup "info" at bounding box center [586, 63] width 8 height 7
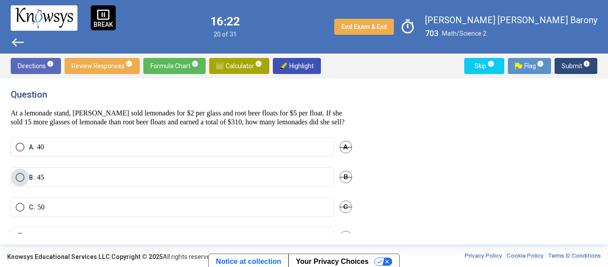
click at [19, 182] on span "Select an option" at bounding box center [20, 177] width 9 height 9
click at [561, 50] on div "pause_presentation BREAK west 16:19 20 of 31 End Exam & Exit timer [PERSON_NAME…" at bounding box center [304, 26] width 608 height 53
click at [566, 57] on div "Directions info Review Responses info Formula Chart info Calculator info Highli…" at bounding box center [304, 65] width 608 height 25
click at [566, 59] on span "Submit info" at bounding box center [576, 66] width 28 height 16
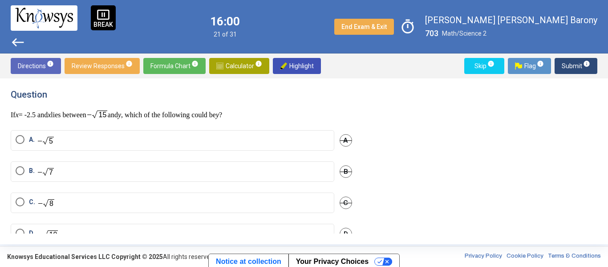
click at [15, 228] on mat-radio-button "D." at bounding box center [173, 233] width 324 height 20
click at [17, 228] on span "Select an option" at bounding box center [20, 232] width 9 height 9
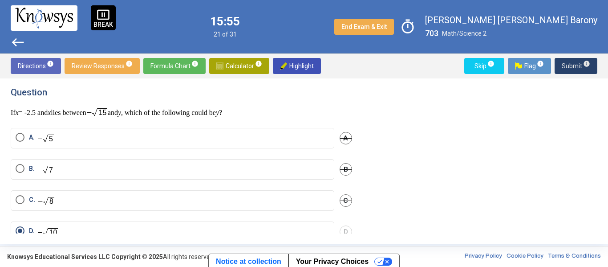
click at [562, 65] on button "Submit info" at bounding box center [576, 66] width 43 height 16
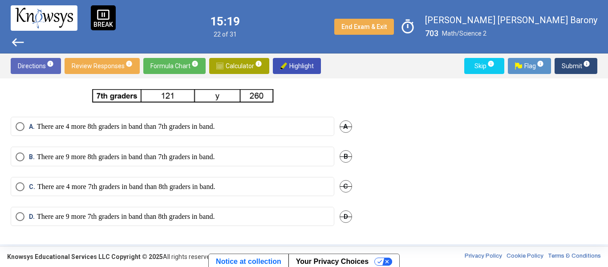
scroll to position [73, 0]
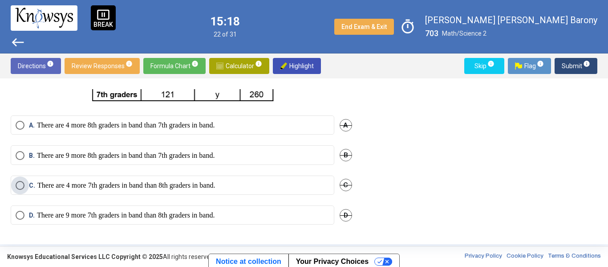
click at [168, 182] on p "There are 4 more 7th graders in band than 8th graders in band." at bounding box center [126, 185] width 178 height 9
click at [445, 191] on div "Question The chart below provides data on the number of 7th and 8th graders in …" at bounding box center [304, 161] width 587 height 144
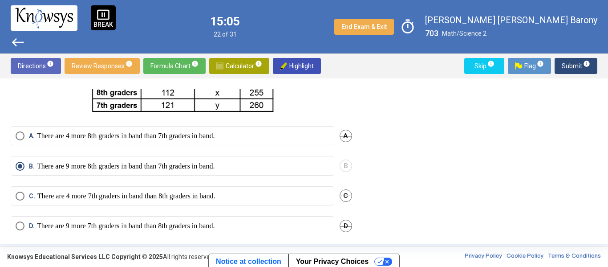
scroll to position [68, 0]
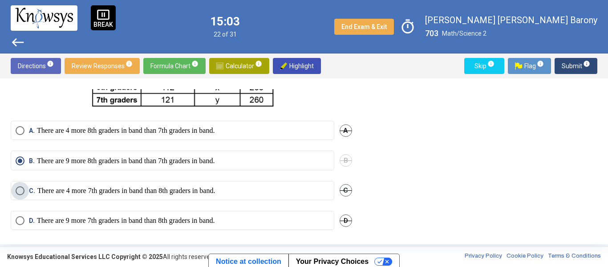
click at [47, 190] on p "There are 4 more 7th graders in band than 8th graders in band." at bounding box center [126, 190] width 178 height 9
click at [565, 69] on span "Submit info" at bounding box center [576, 66] width 28 height 16
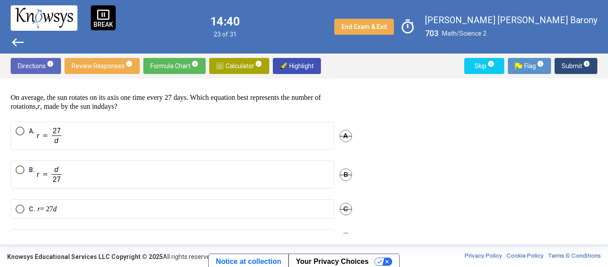
scroll to position [15, 0]
click at [25, 129] on span "A." at bounding box center [44, 136] width 40 height 18
click at [571, 65] on span "Submit info" at bounding box center [576, 66] width 28 height 16
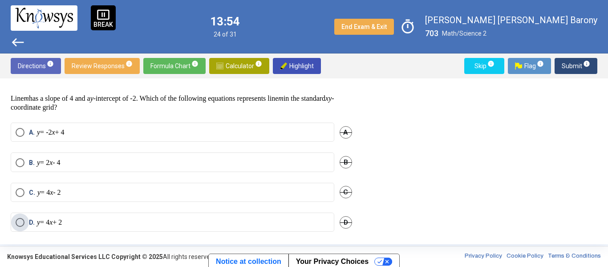
click at [19, 218] on span "Select an option" at bounding box center [20, 222] width 9 height 9
click at [571, 65] on span "Submit info" at bounding box center [576, 66] width 28 height 16
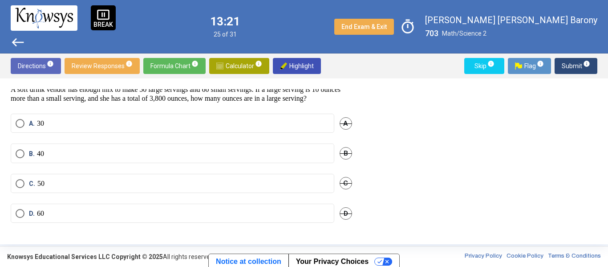
scroll to position [0, 0]
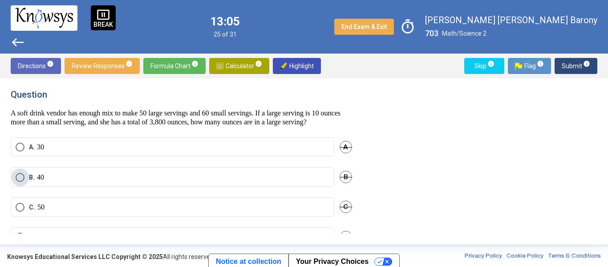
click at [30, 182] on span "B." at bounding box center [33, 177] width 8 height 9
click at [561, 64] on button "Submit info" at bounding box center [576, 66] width 43 height 16
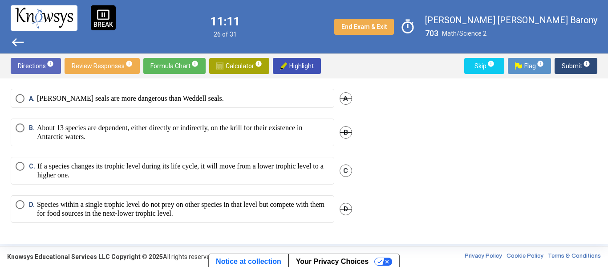
scroll to position [483, 0]
click at [139, 211] on p "Species within a single trophic level do not prey on other species in that leve…" at bounding box center [183, 209] width 292 height 18
click at [570, 65] on span "Submit info" at bounding box center [576, 66] width 28 height 16
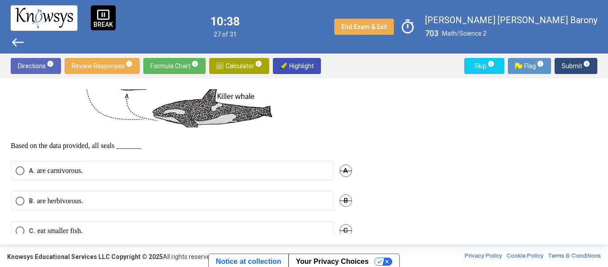
scroll to position [457, 0]
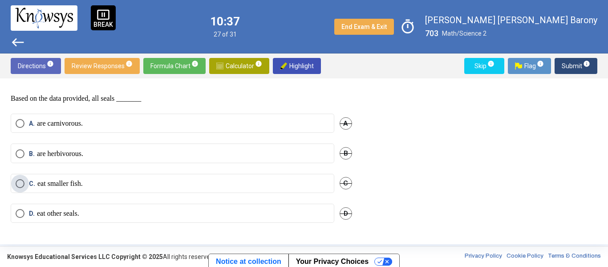
click at [66, 185] on p "eat smaller fish." at bounding box center [59, 183] width 45 height 9
click at [568, 66] on span "Submit info" at bounding box center [576, 66] width 28 height 16
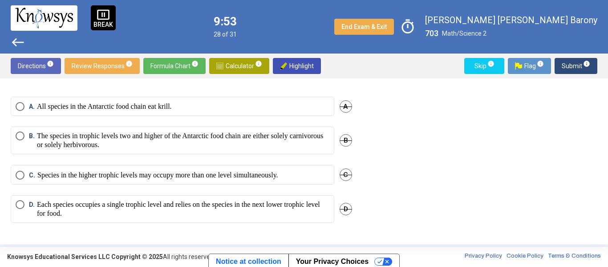
scroll to position [478, 0]
drag, startPoint x: 365, startPoint y: 211, endPoint x: 376, endPoint y: 172, distance: 40.3
click at [376, 172] on div "Question Three questions are based on the following information. In the figure …" at bounding box center [304, 161] width 587 height 144
drag, startPoint x: 363, startPoint y: 215, endPoint x: 379, endPoint y: 150, distance: 66.1
click at [379, 150] on div "Question Three questions are based on the following information. In the figure …" at bounding box center [304, 161] width 587 height 144
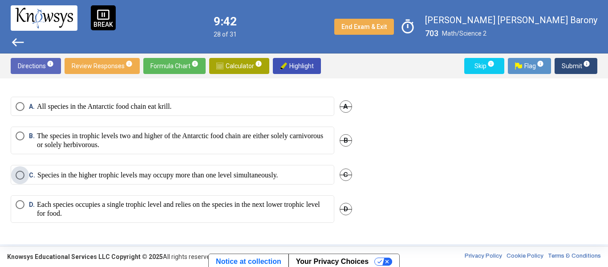
click at [17, 176] on span "Select an option" at bounding box center [20, 174] width 9 height 9
click at [573, 66] on span "Submit info" at bounding box center [576, 66] width 28 height 16
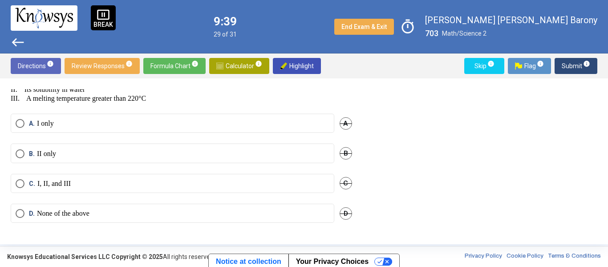
scroll to position [394, 0]
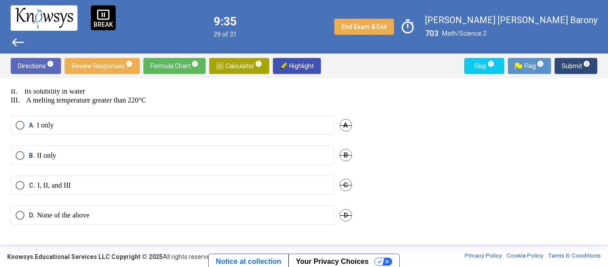
click at [401, 170] on div "Question Three questions are based on the following information. Chemical compo…" at bounding box center [304, 161] width 587 height 144
click at [209, 100] on p "I. Its solubility in alcohol II. Its solubility in water III. A melting tempera…" at bounding box center [181, 91] width 341 height 27
click at [21, 158] on span "Select an option" at bounding box center [20, 155] width 9 height 9
click at [482, 172] on div "Question Three questions are based on the following information. Chemical compo…" at bounding box center [304, 161] width 587 height 144
click at [573, 65] on span "Submit info" at bounding box center [576, 66] width 28 height 16
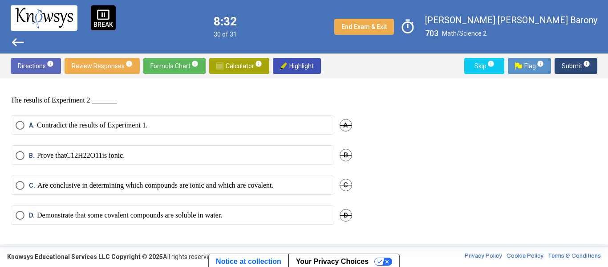
scroll to position [370, 0]
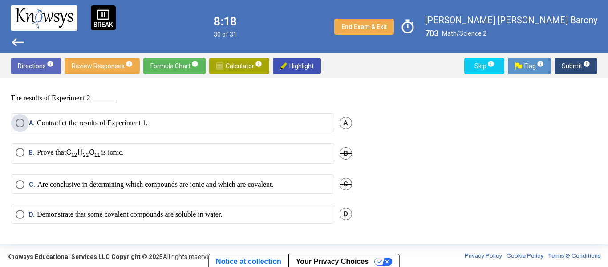
click at [166, 119] on label "A. Contradict the results of Experiment 1." at bounding box center [173, 122] width 314 height 9
click at [568, 61] on span "Submit info" at bounding box center [576, 66] width 28 height 16
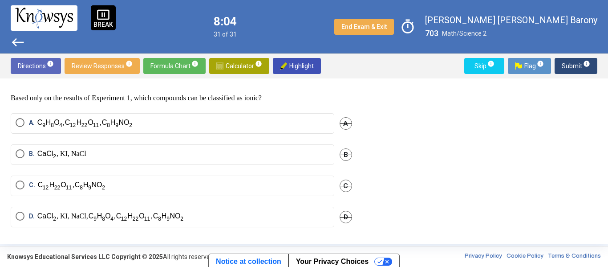
click at [419, 197] on div "Question Three questions are based on the following information. Chemical compo…" at bounding box center [304, 161] width 587 height 144
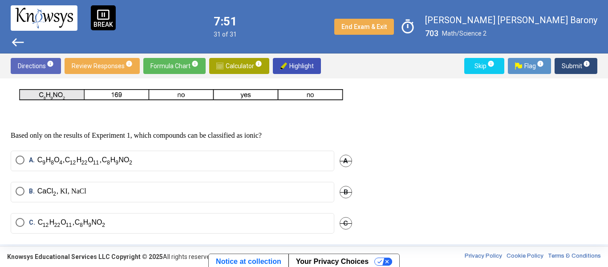
scroll to position [376, 0]
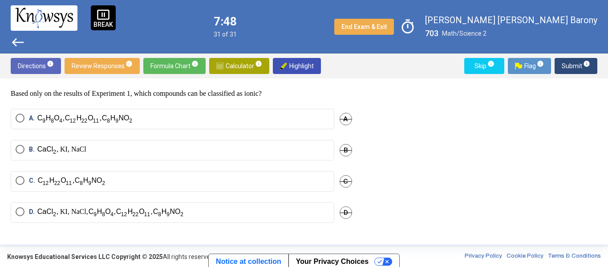
drag, startPoint x: 360, startPoint y: 212, endPoint x: 67, endPoint y: 194, distance: 293.4
click at [67, 194] on div "Question Three questions are based on the following information. Chemical compo…" at bounding box center [187, 161] width 352 height 144
click at [53, 181] on img "Select an option" at bounding box center [54, 181] width 35 height 11
click at [578, 65] on span "Submit info" at bounding box center [576, 66] width 28 height 16
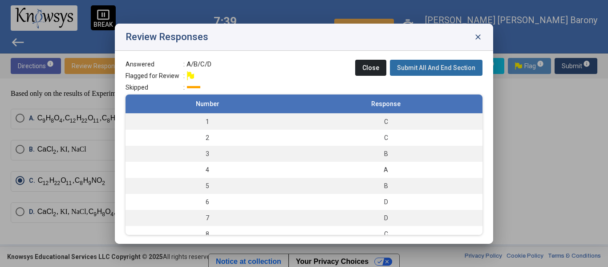
click at [470, 69] on span "Submit All And End Section" at bounding box center [436, 67] width 78 height 7
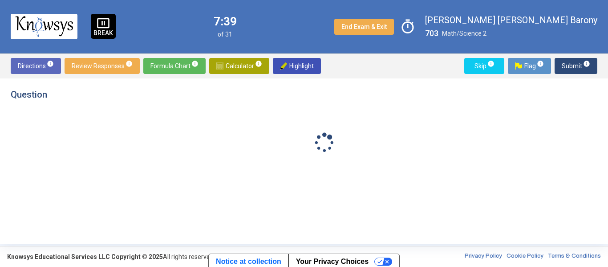
scroll to position [0, 0]
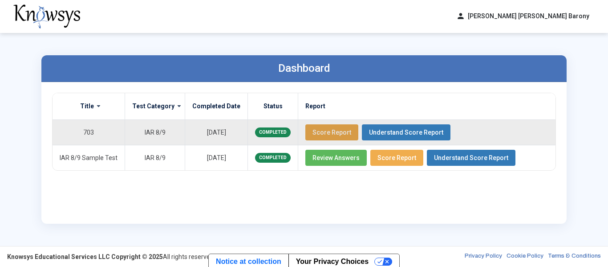
click at [323, 129] on span "Score Report" at bounding box center [331, 132] width 39 height 7
